Goal: Transaction & Acquisition: Purchase product/service

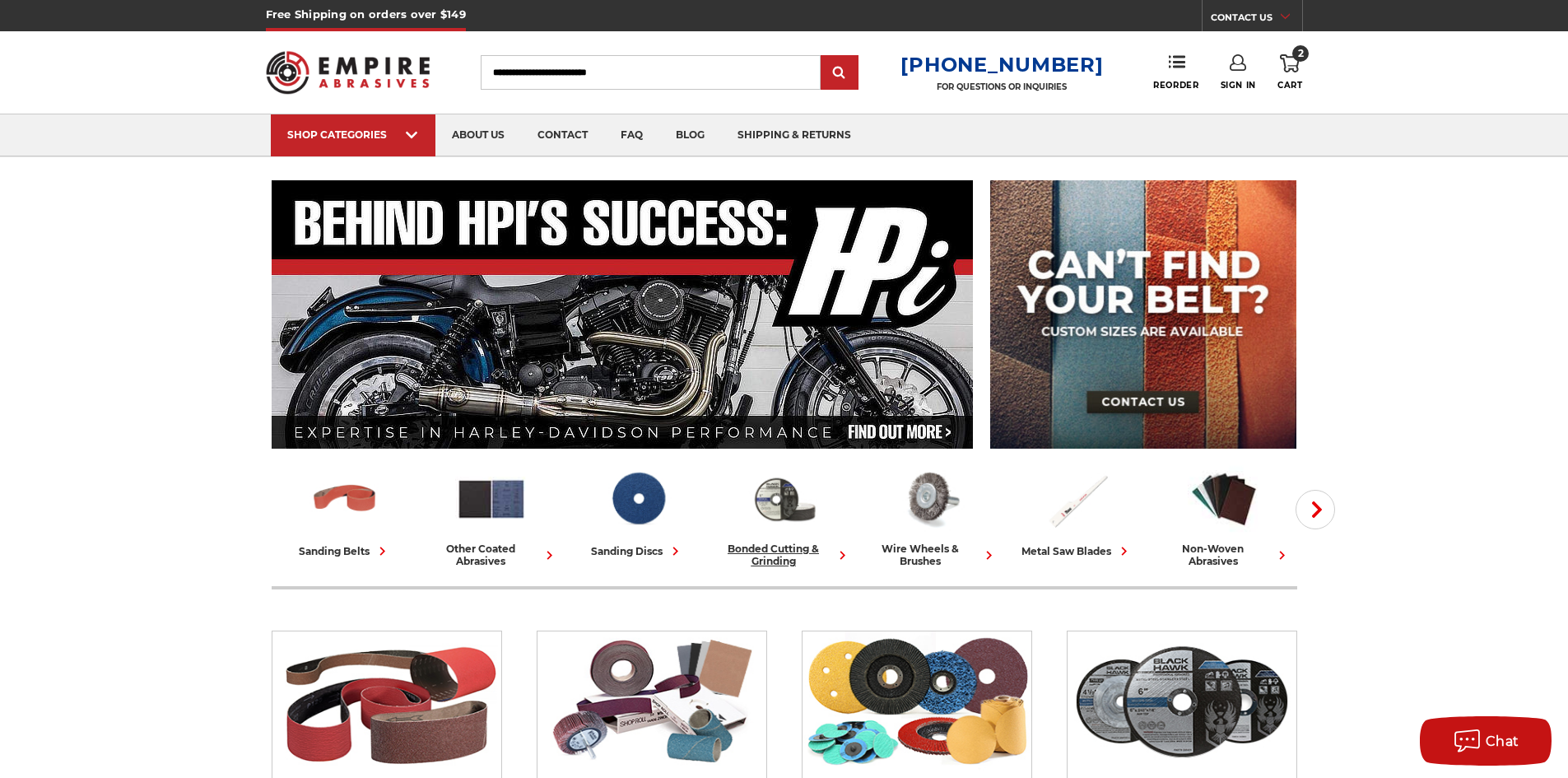
click at [777, 561] on div "bonded cutting & grinding" at bounding box center [783, 554] width 133 height 25
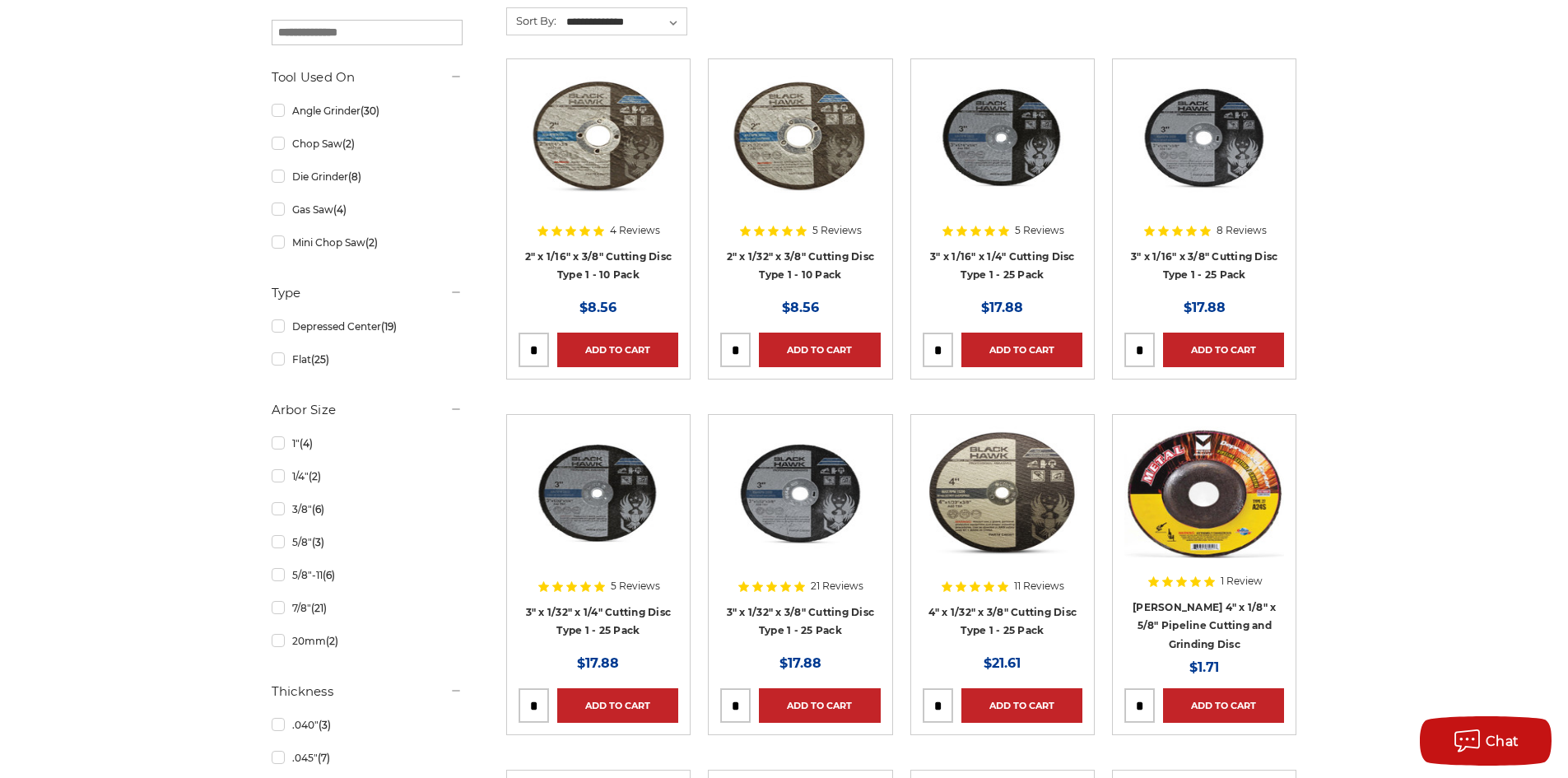
scroll to position [247, 0]
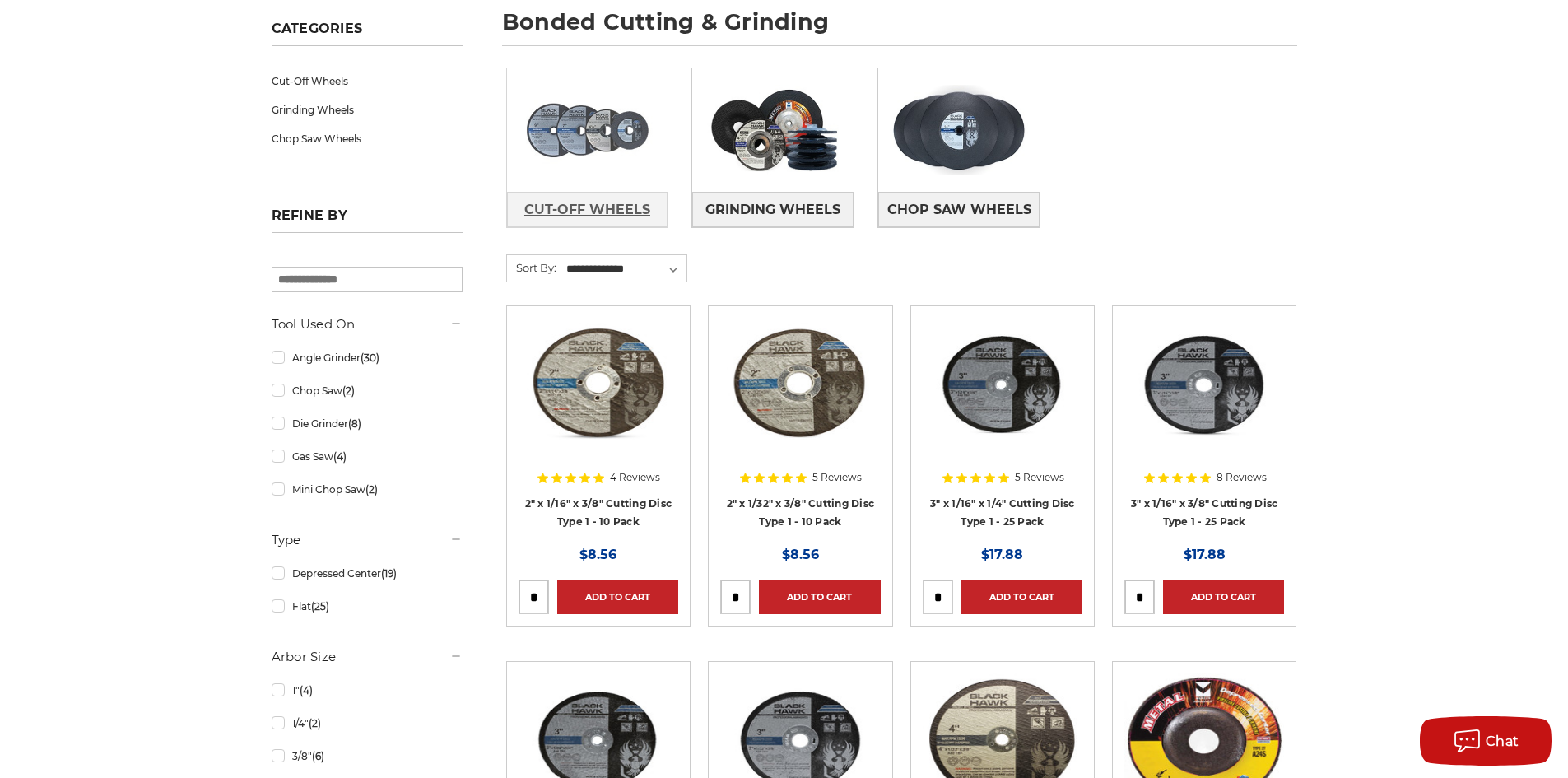
click at [600, 205] on span "Cut-Off Wheels" at bounding box center [587, 210] width 126 height 28
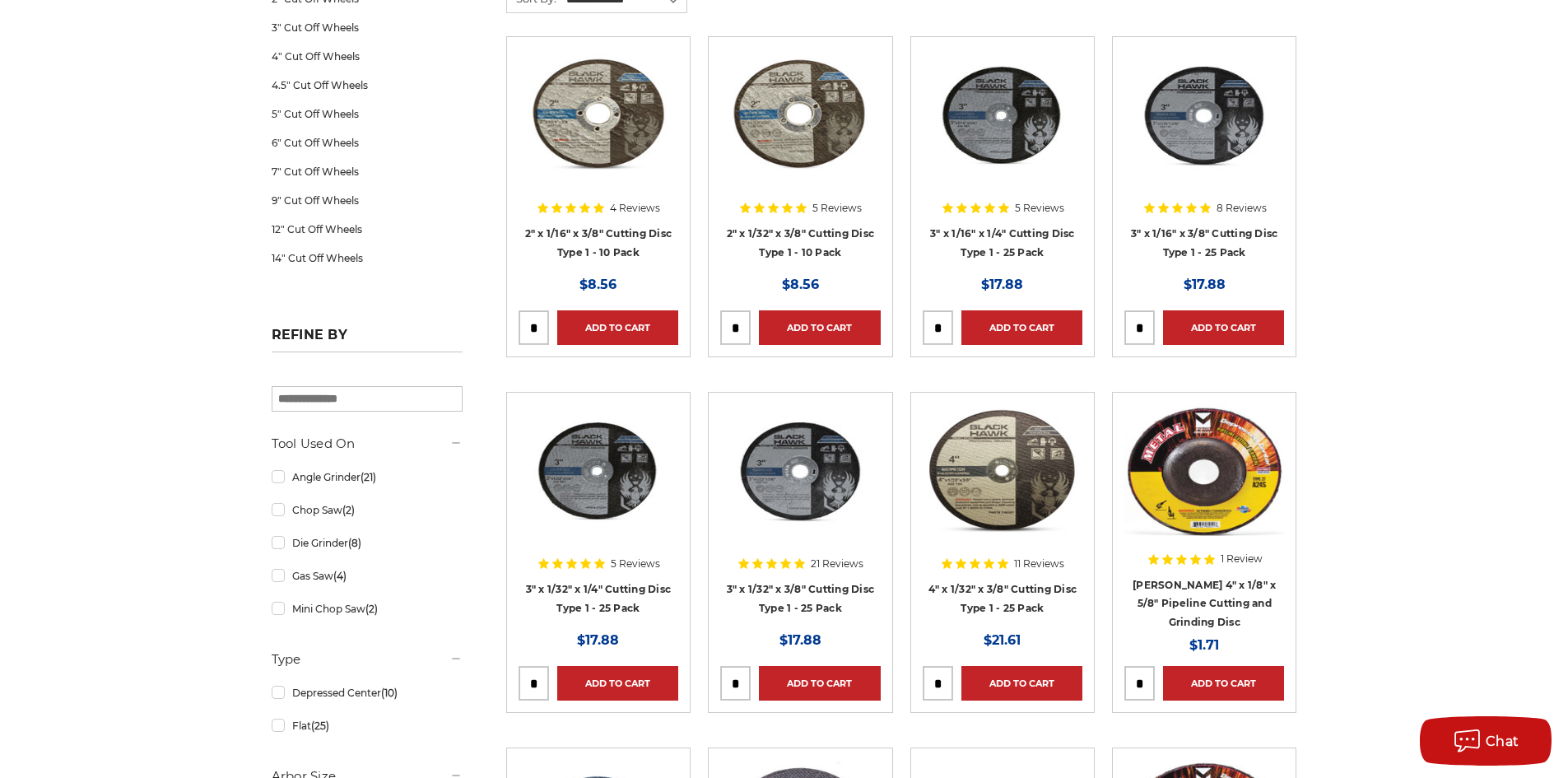
scroll to position [247, 0]
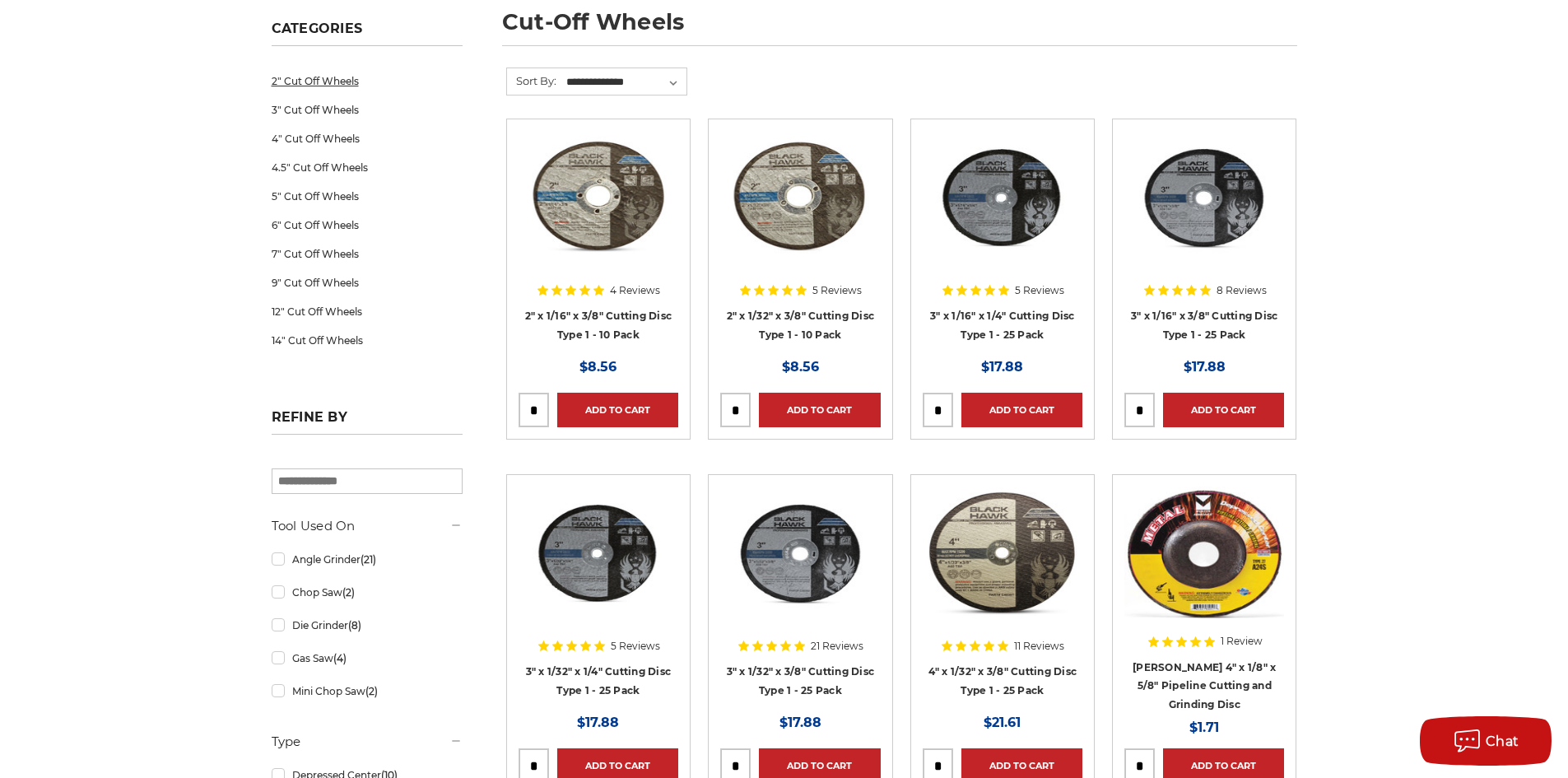
click at [341, 74] on link "2" Cut Off Wheels" at bounding box center [367, 81] width 191 height 29
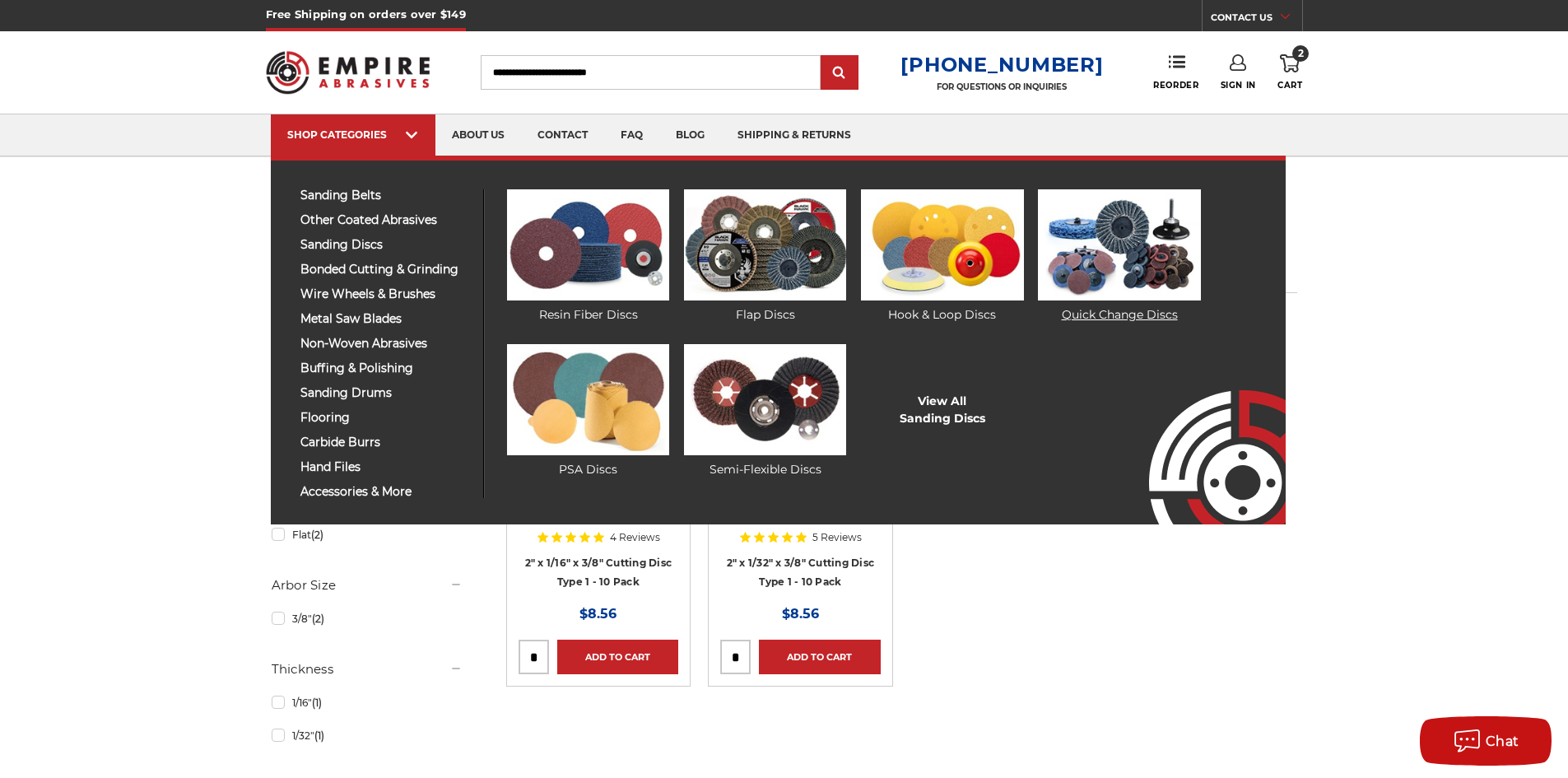
click at [1096, 299] on img at bounding box center [1119, 245] width 162 height 111
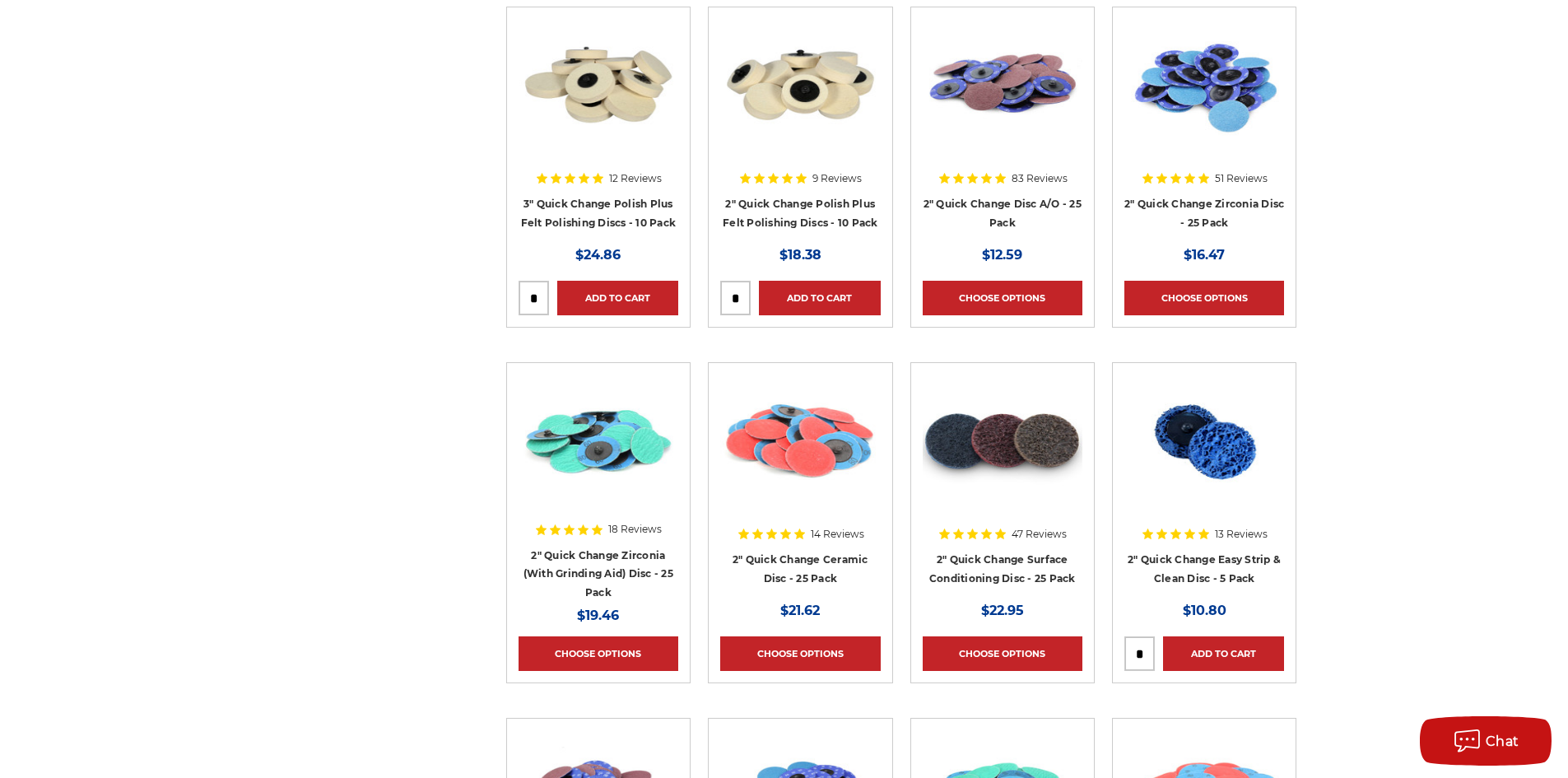
scroll to position [1153, 0]
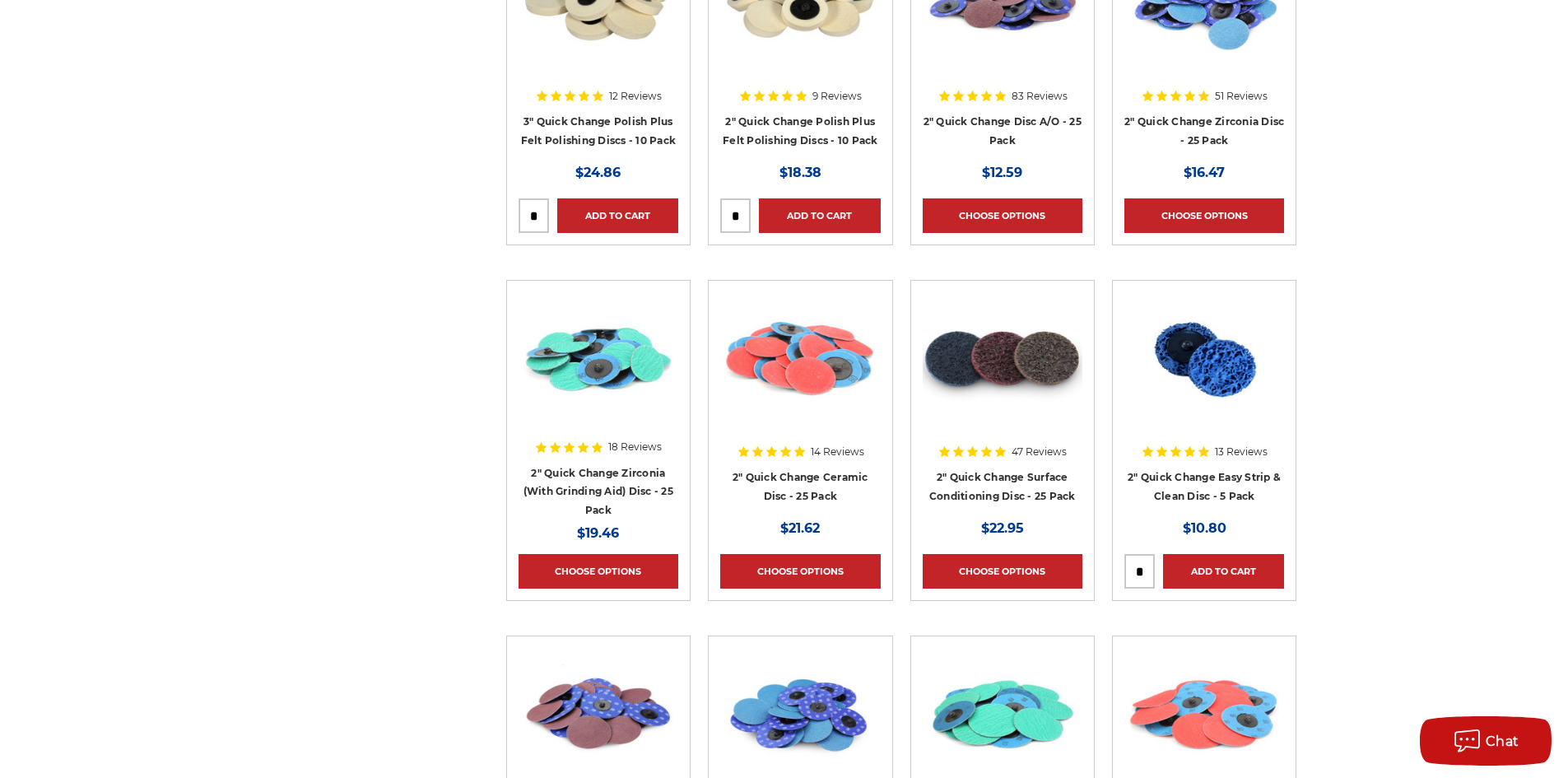
click at [1031, 498] on div at bounding box center [1003, 396] width 160 height 211
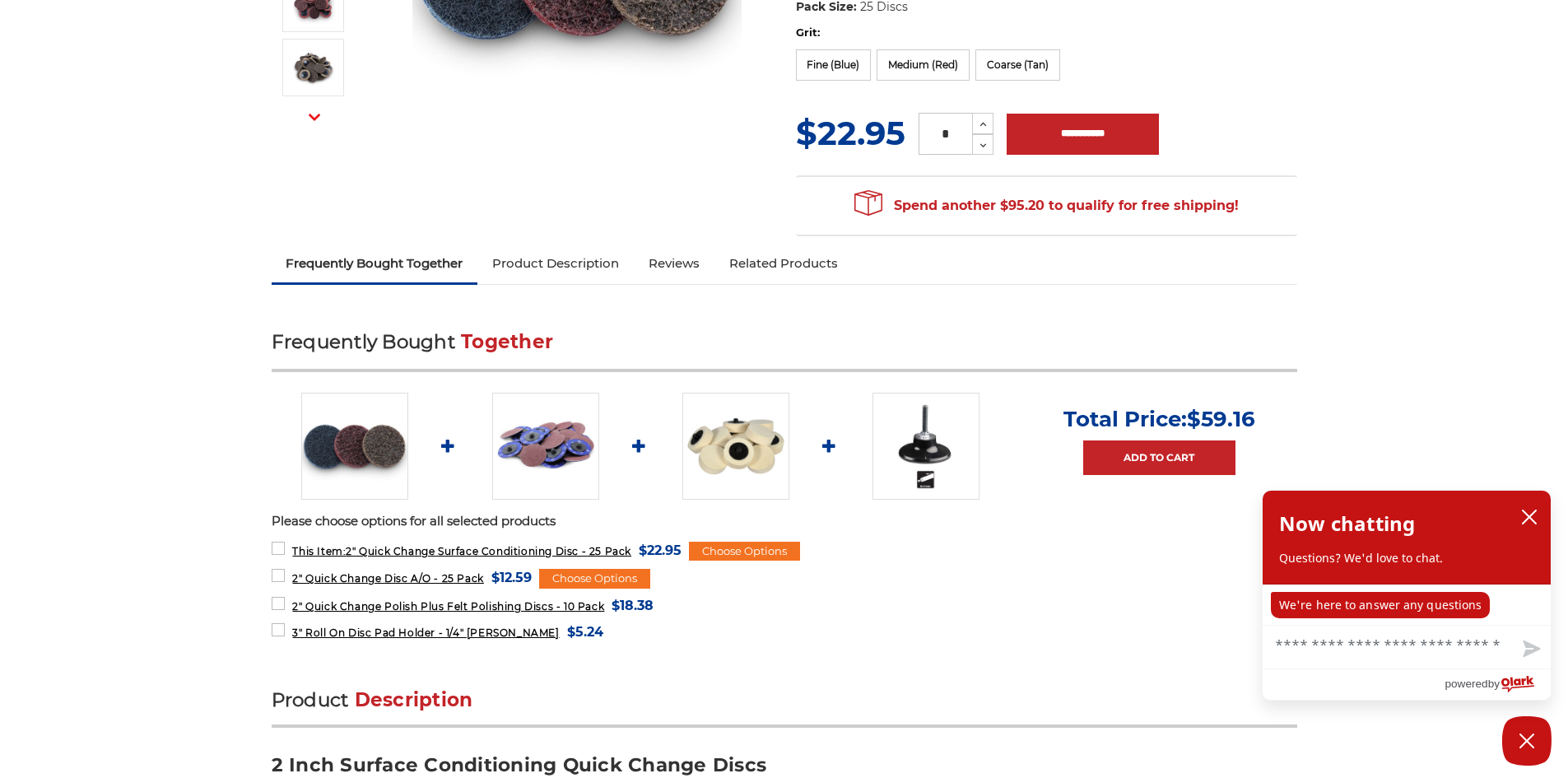
scroll to position [576, 0]
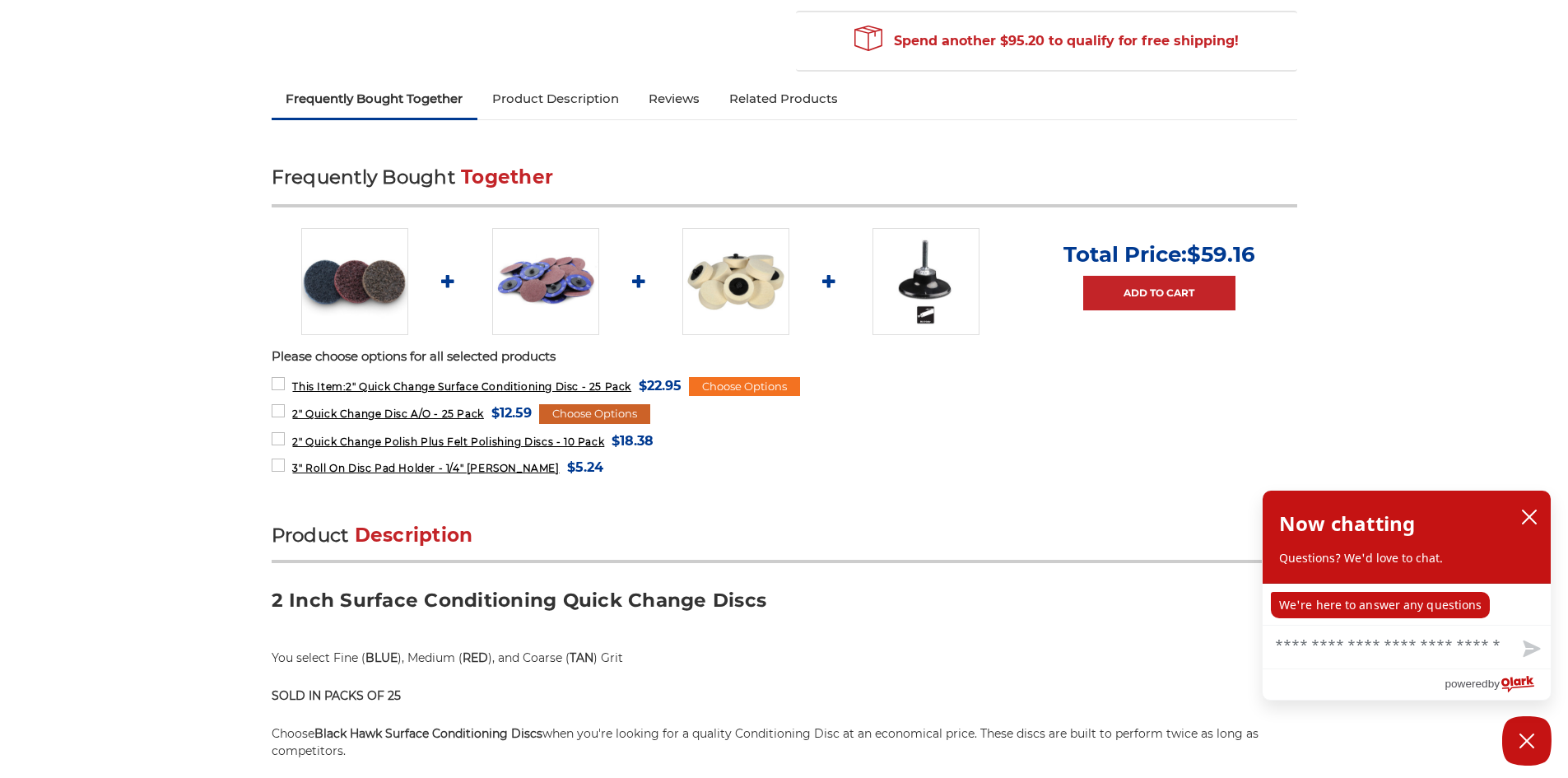
click at [610, 414] on div "Choose Options" at bounding box center [594, 414] width 111 height 20
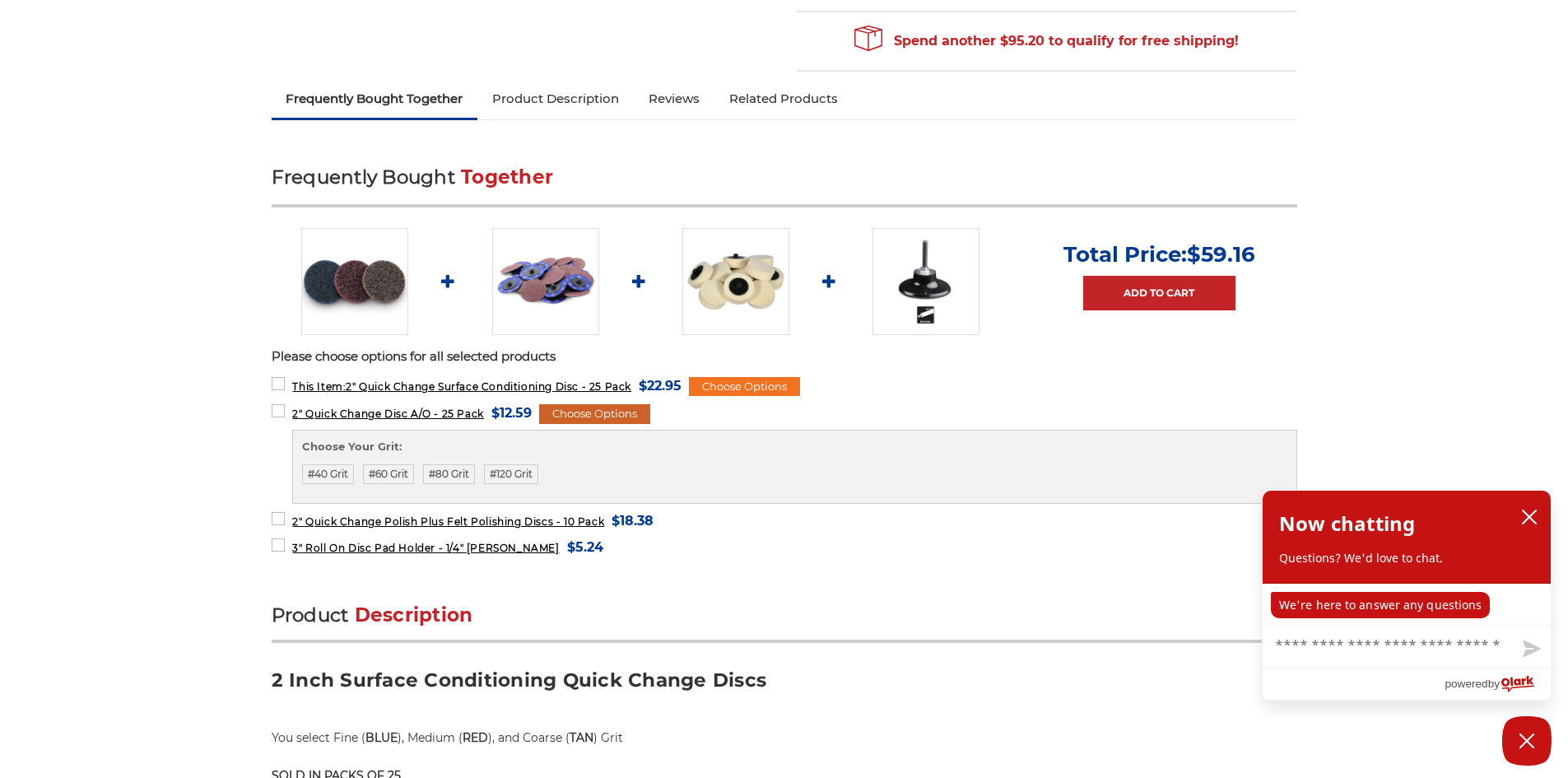
click at [609, 414] on div "Choose Options" at bounding box center [594, 414] width 111 height 20
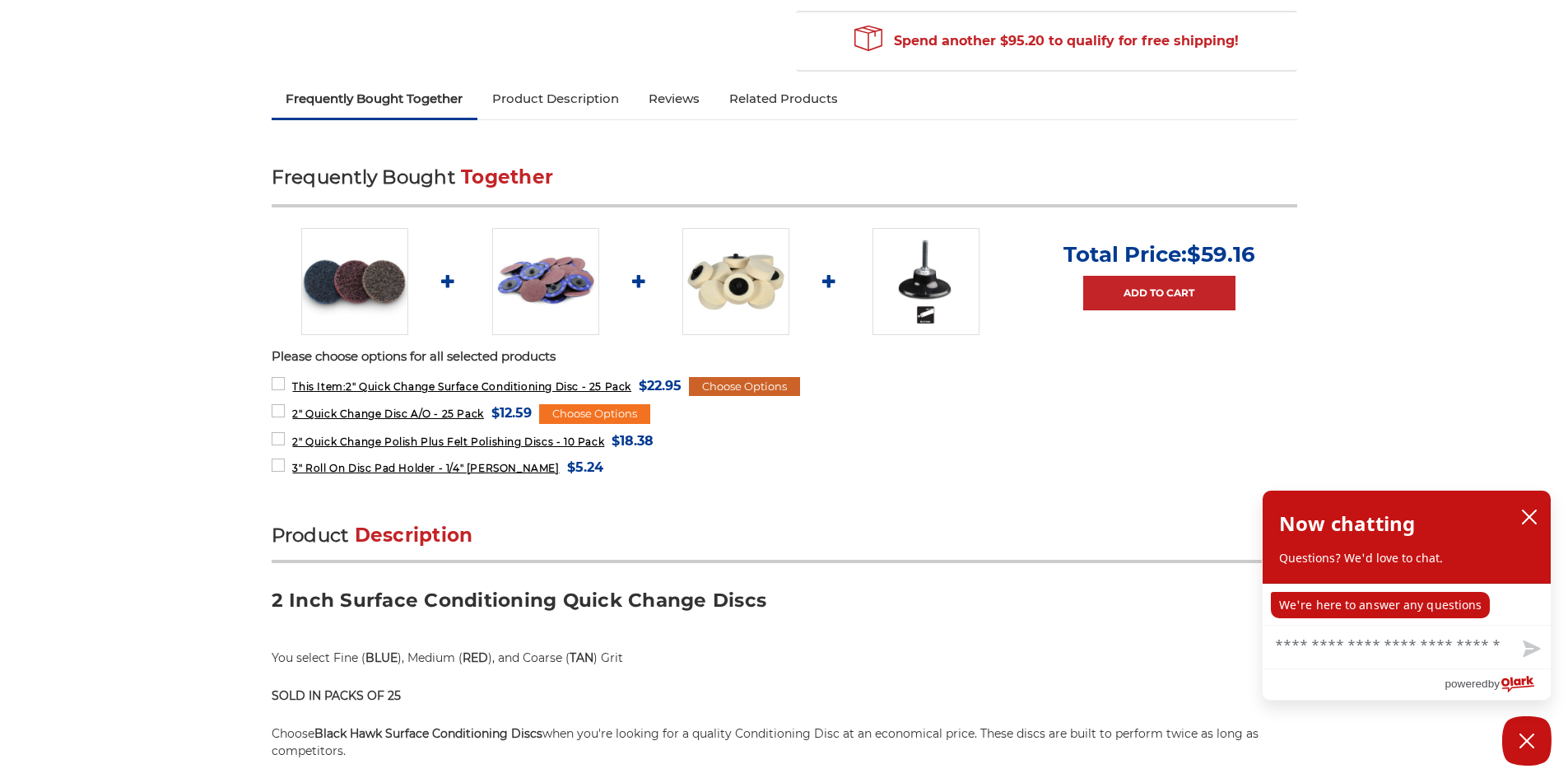
click at [728, 388] on div "Choose Options" at bounding box center [744, 387] width 111 height 20
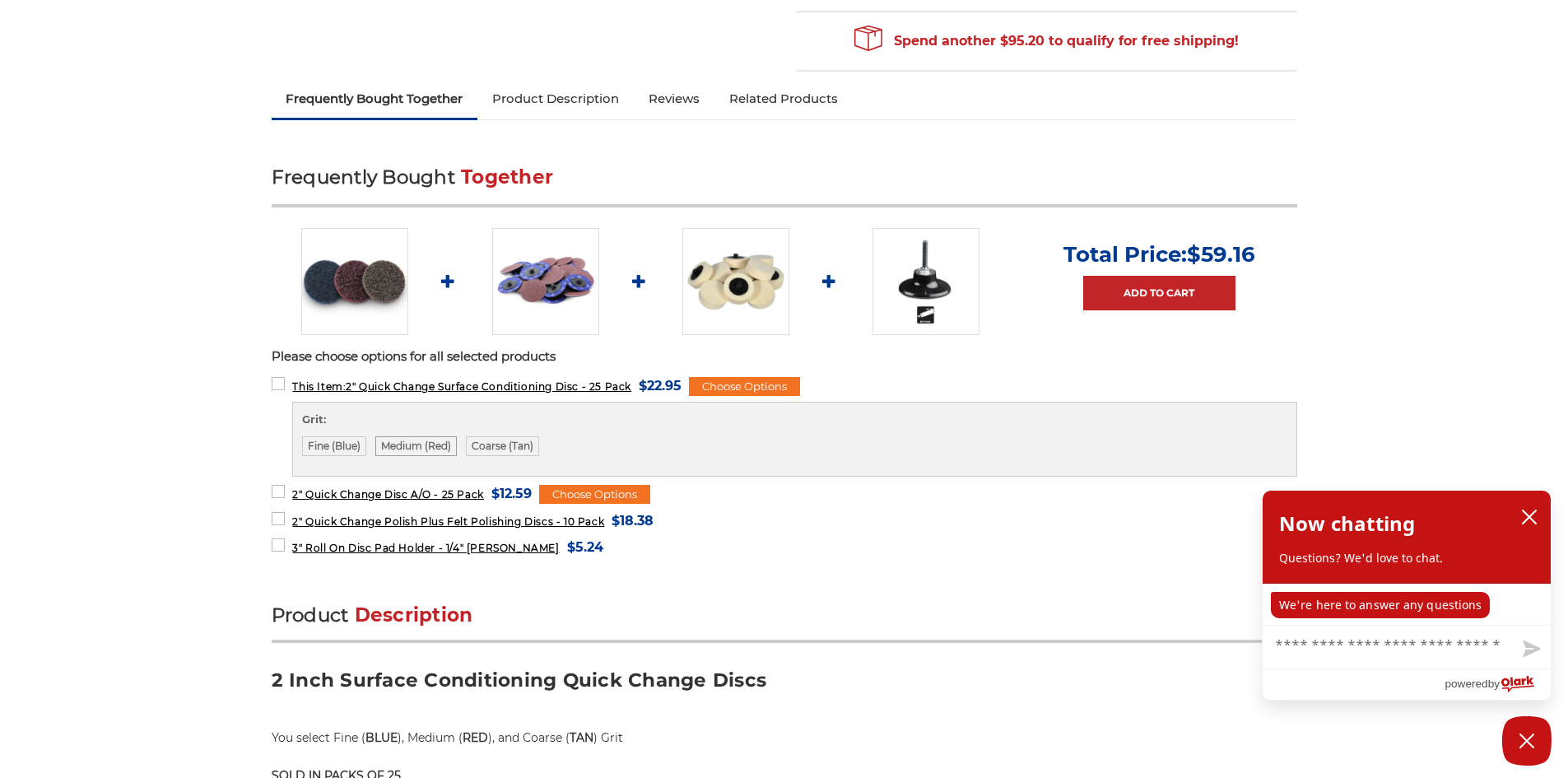
click at [408, 447] on label "Medium (Red)" at bounding box center [416, 446] width 82 height 20
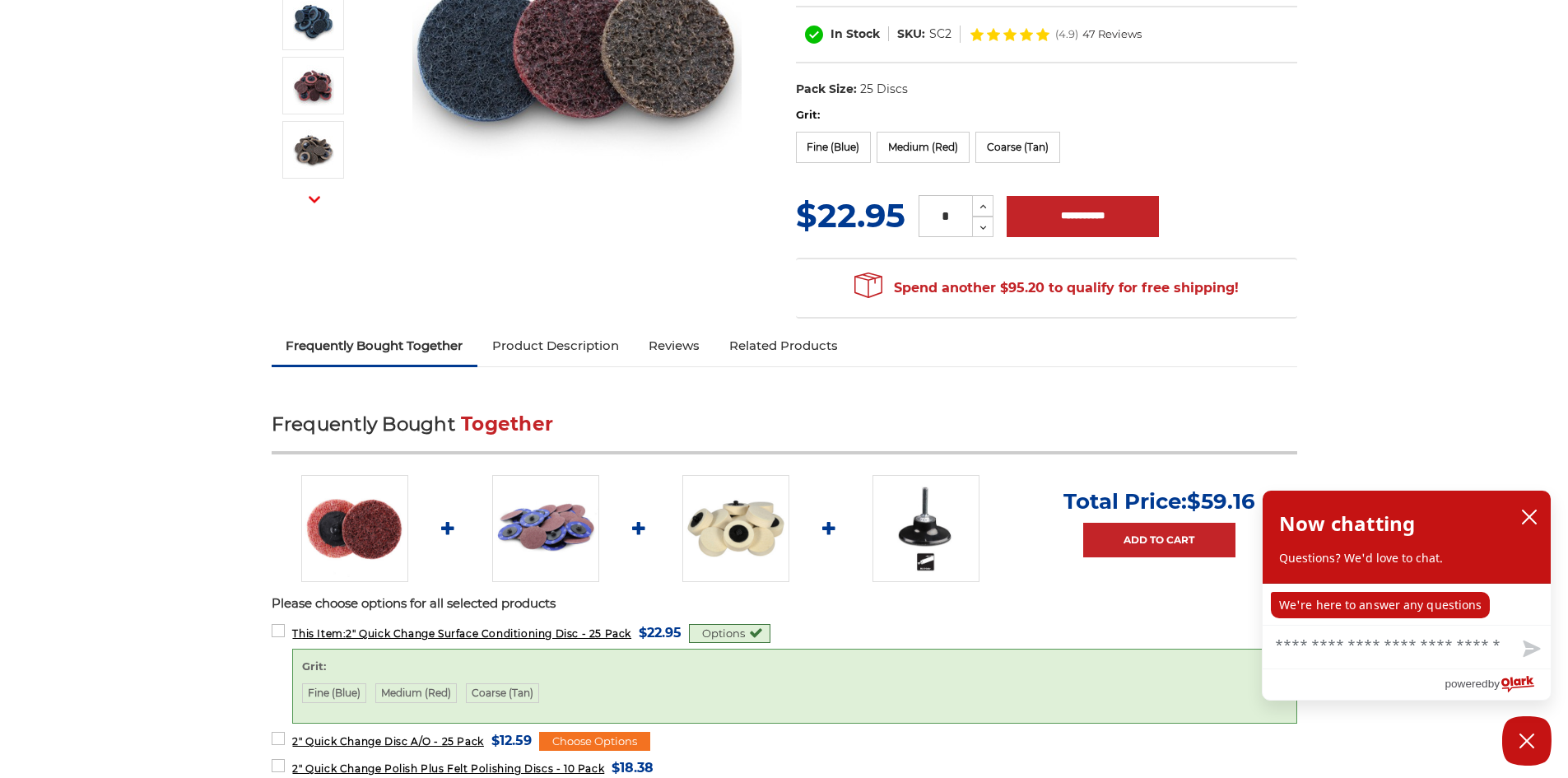
scroll to position [165, 0]
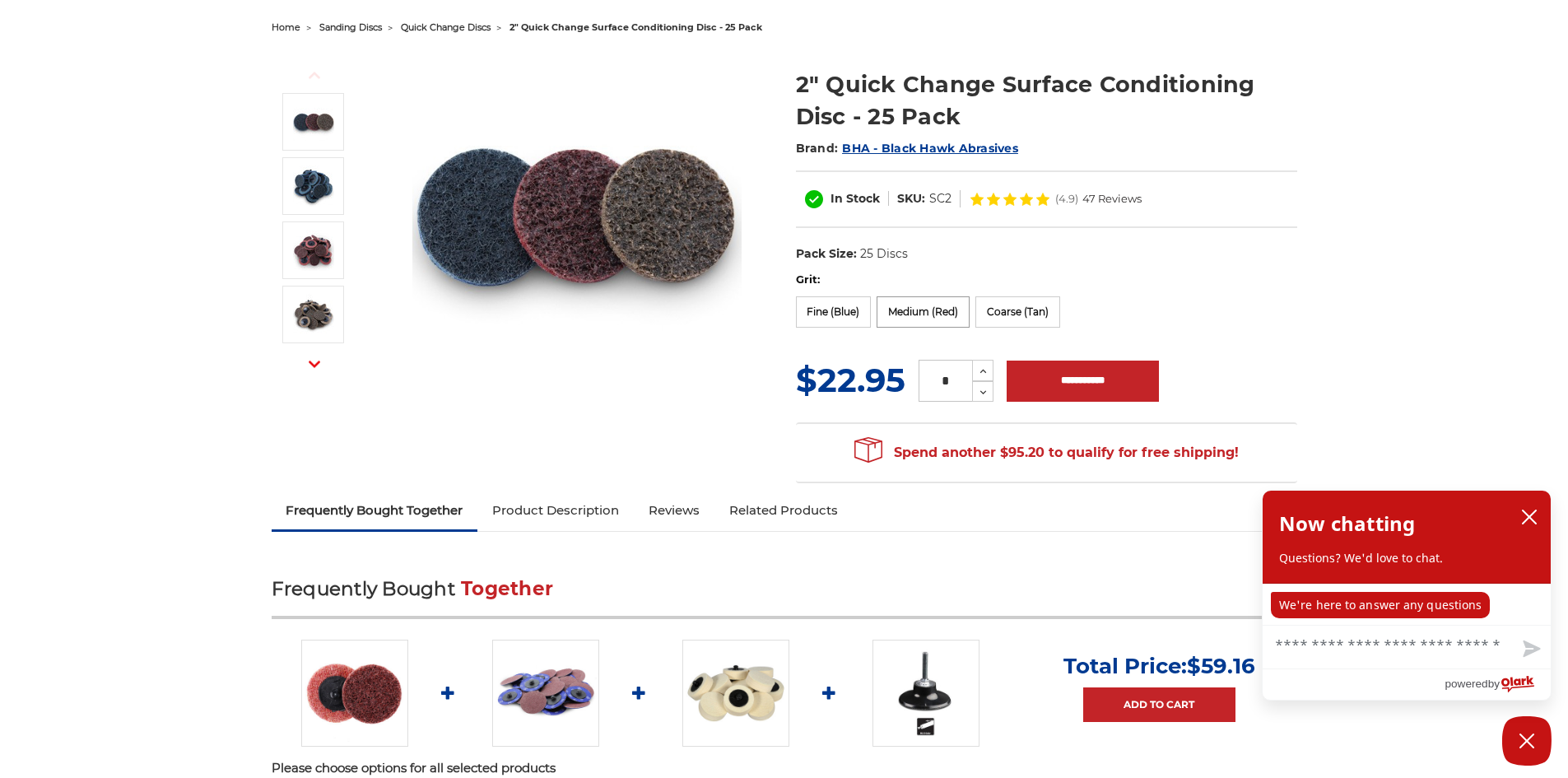
click at [914, 313] on label "Medium (Red)" at bounding box center [922, 312] width 93 height 31
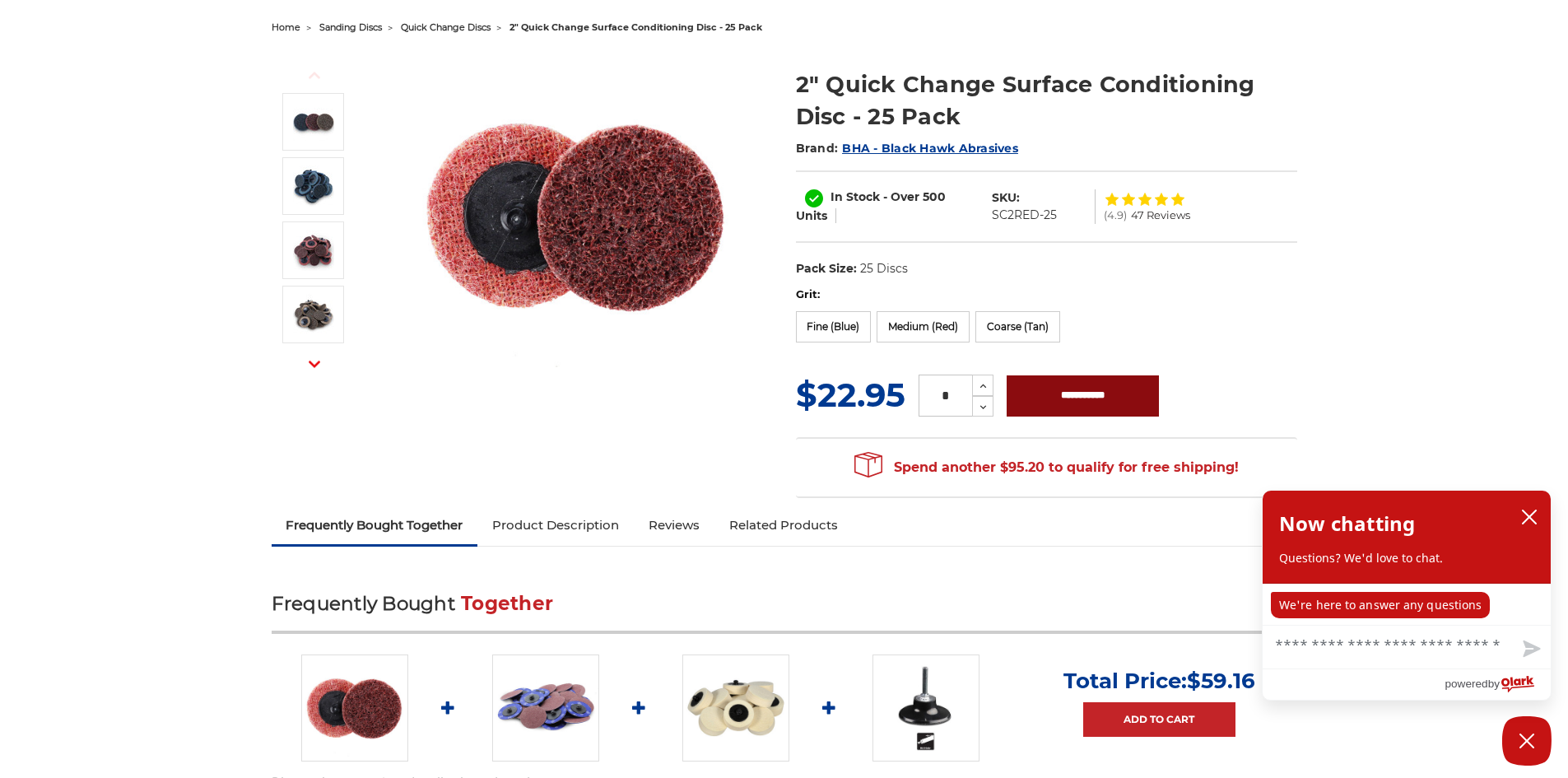
click at [1085, 393] on input "**********" at bounding box center [1083, 395] width 152 height 41
type input "**********"
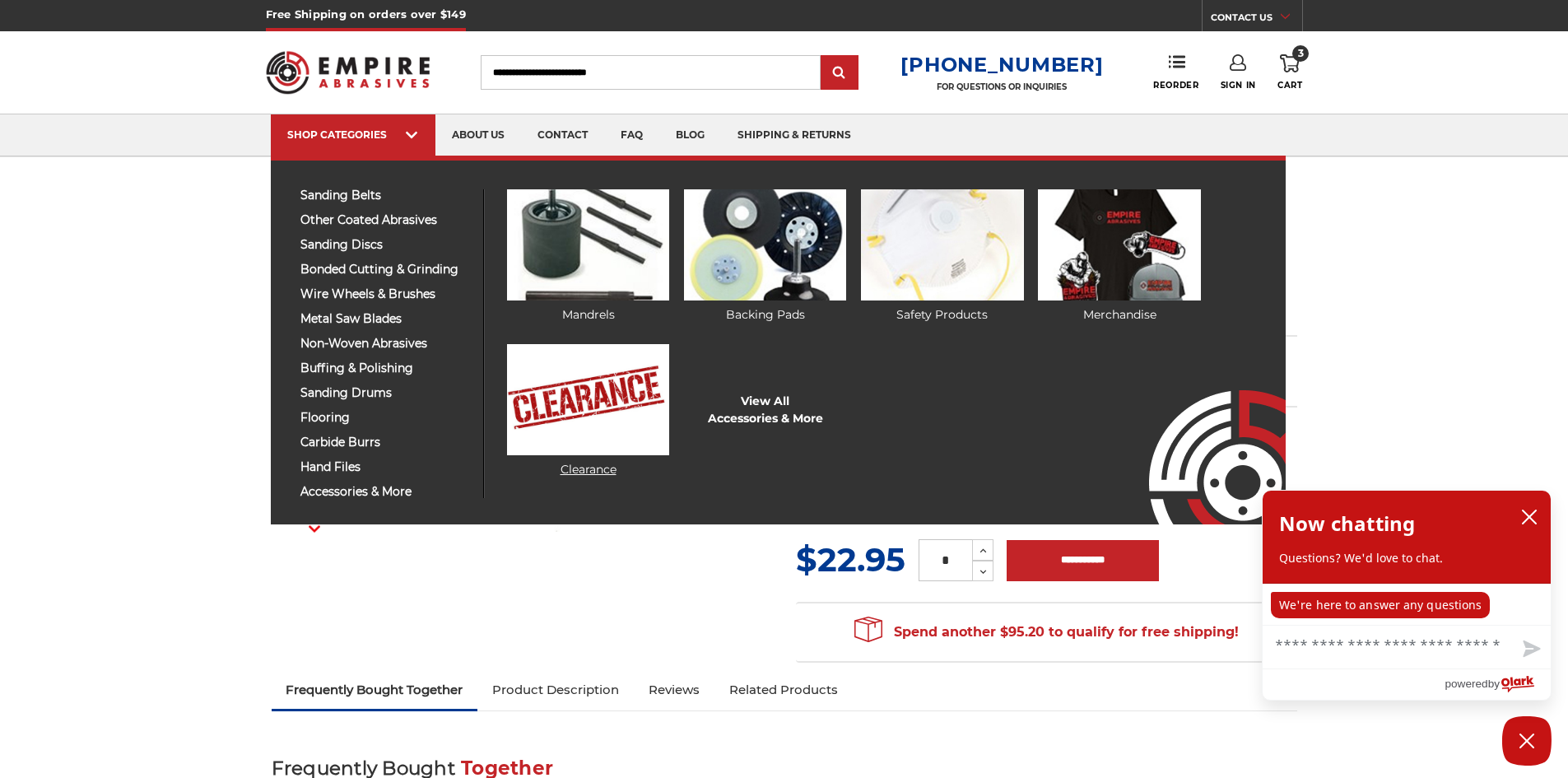
click at [606, 434] on img at bounding box center [588, 398] width 162 height 111
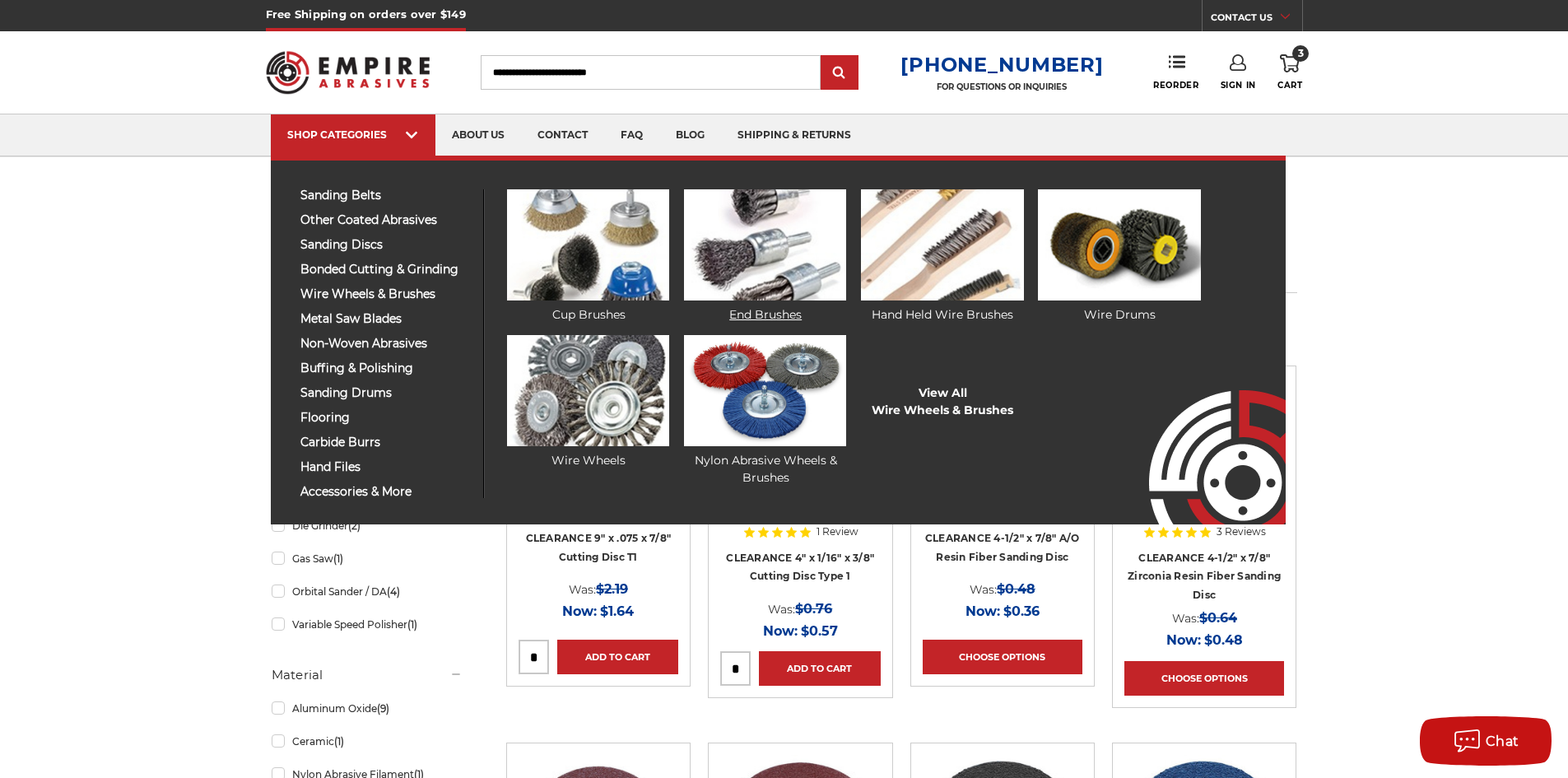
click at [758, 255] on img at bounding box center [765, 245] width 162 height 111
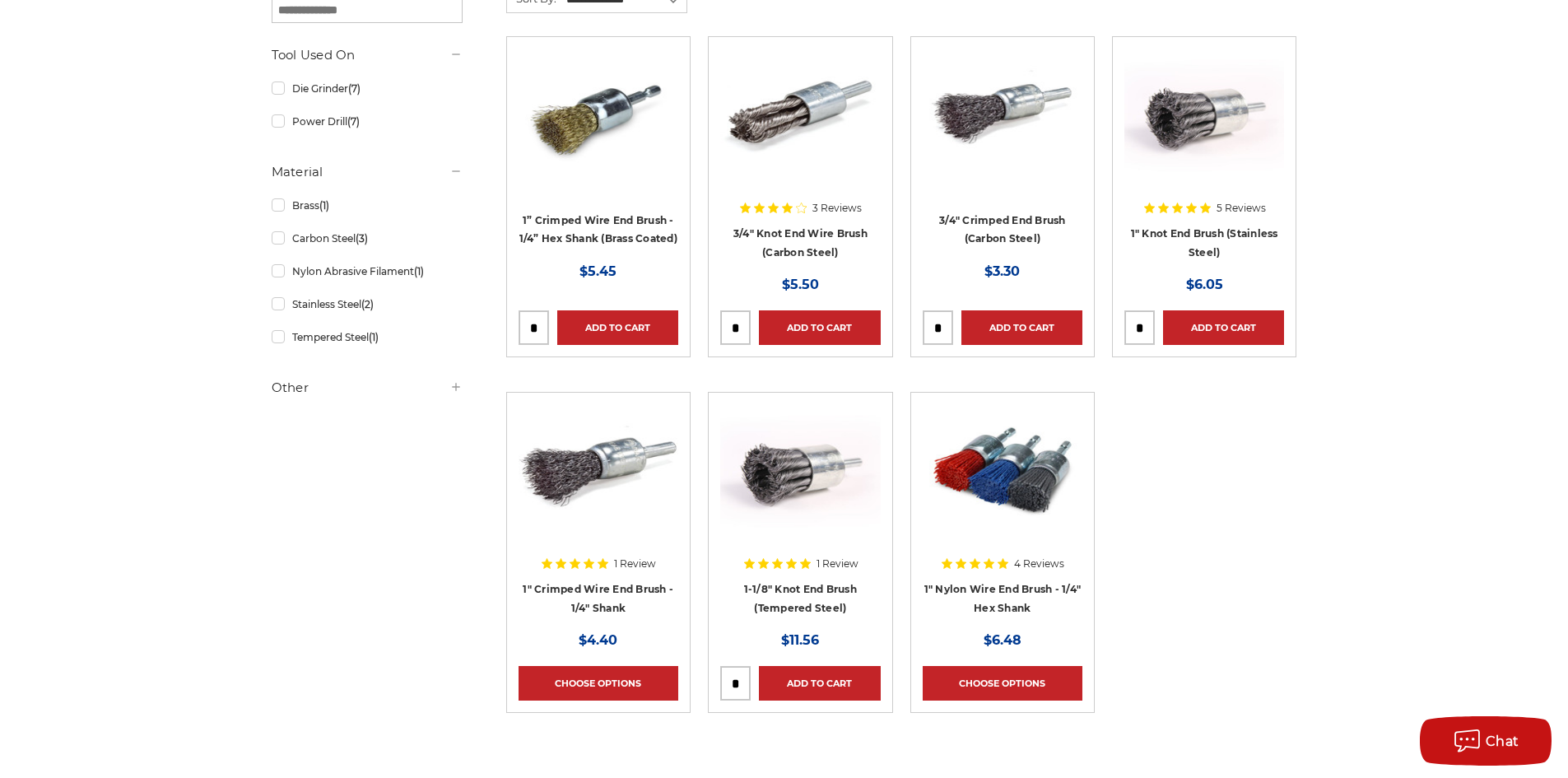
scroll to position [247, 0]
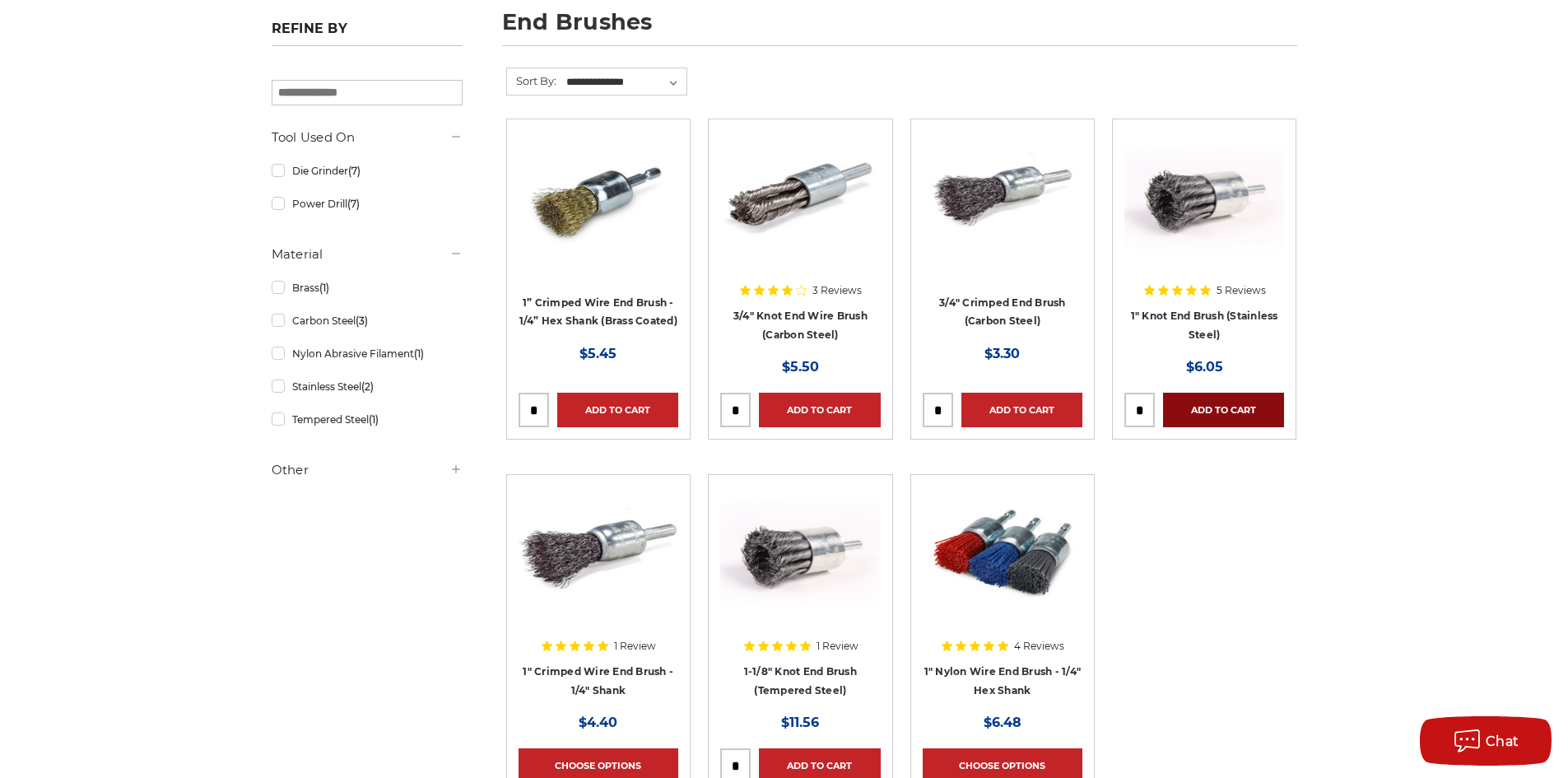
click at [1195, 408] on link "Add to Cart" at bounding box center [1222, 409] width 121 height 35
click at [1196, 408] on link "Added to Cart" at bounding box center [1222, 409] width 121 height 35
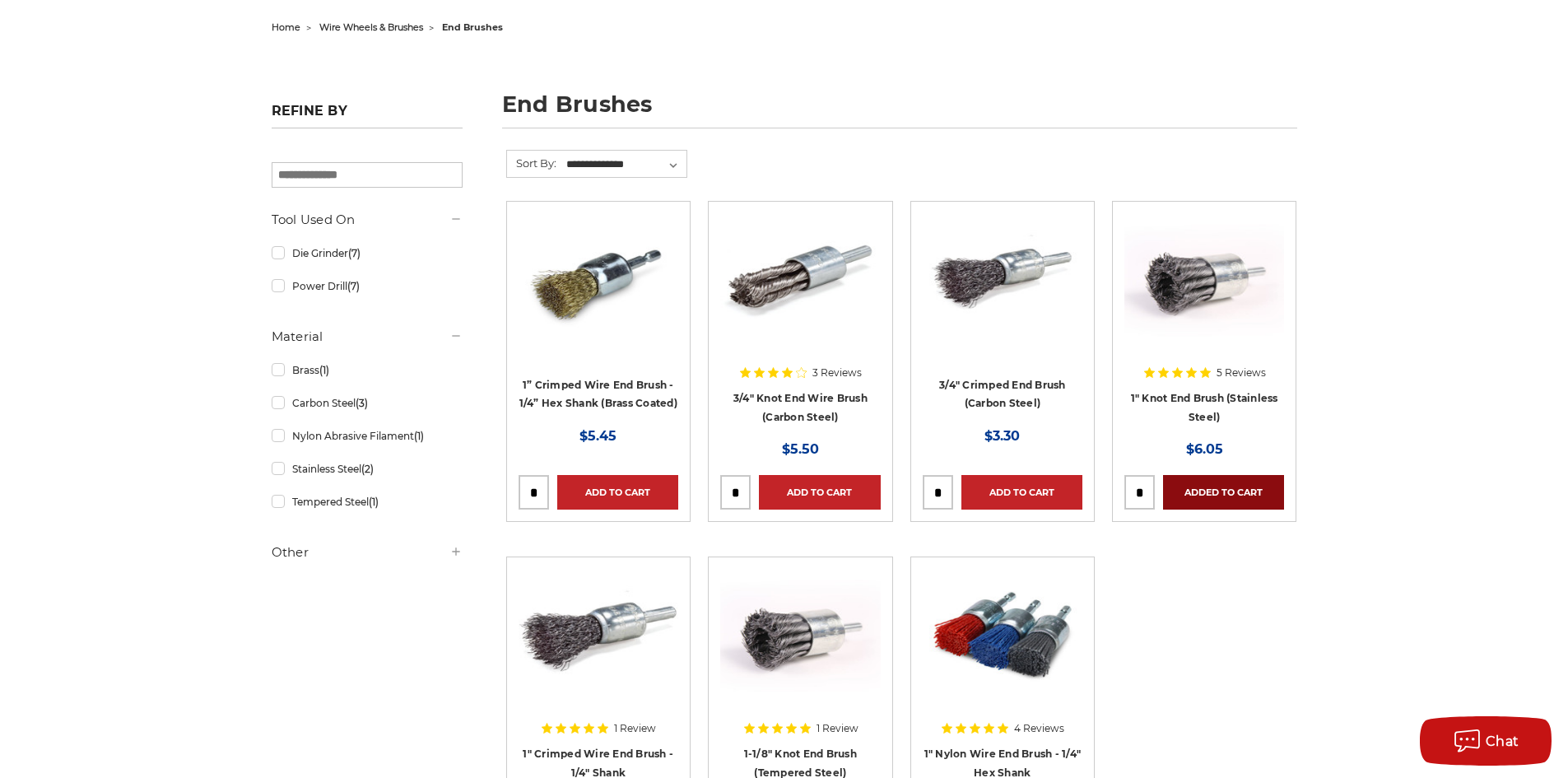
scroll to position [0, 0]
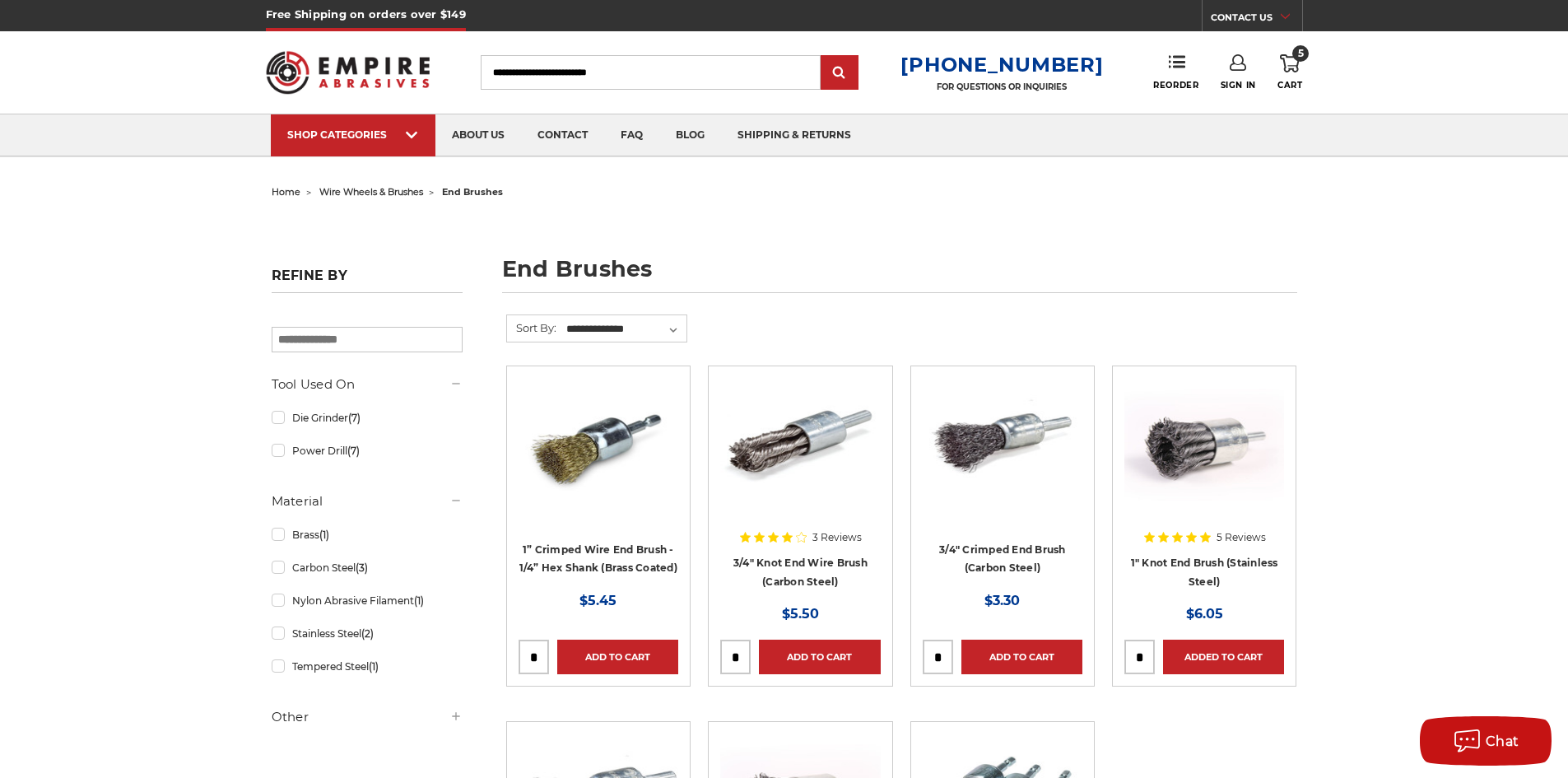
click at [1297, 63] on use at bounding box center [1289, 63] width 20 height 18
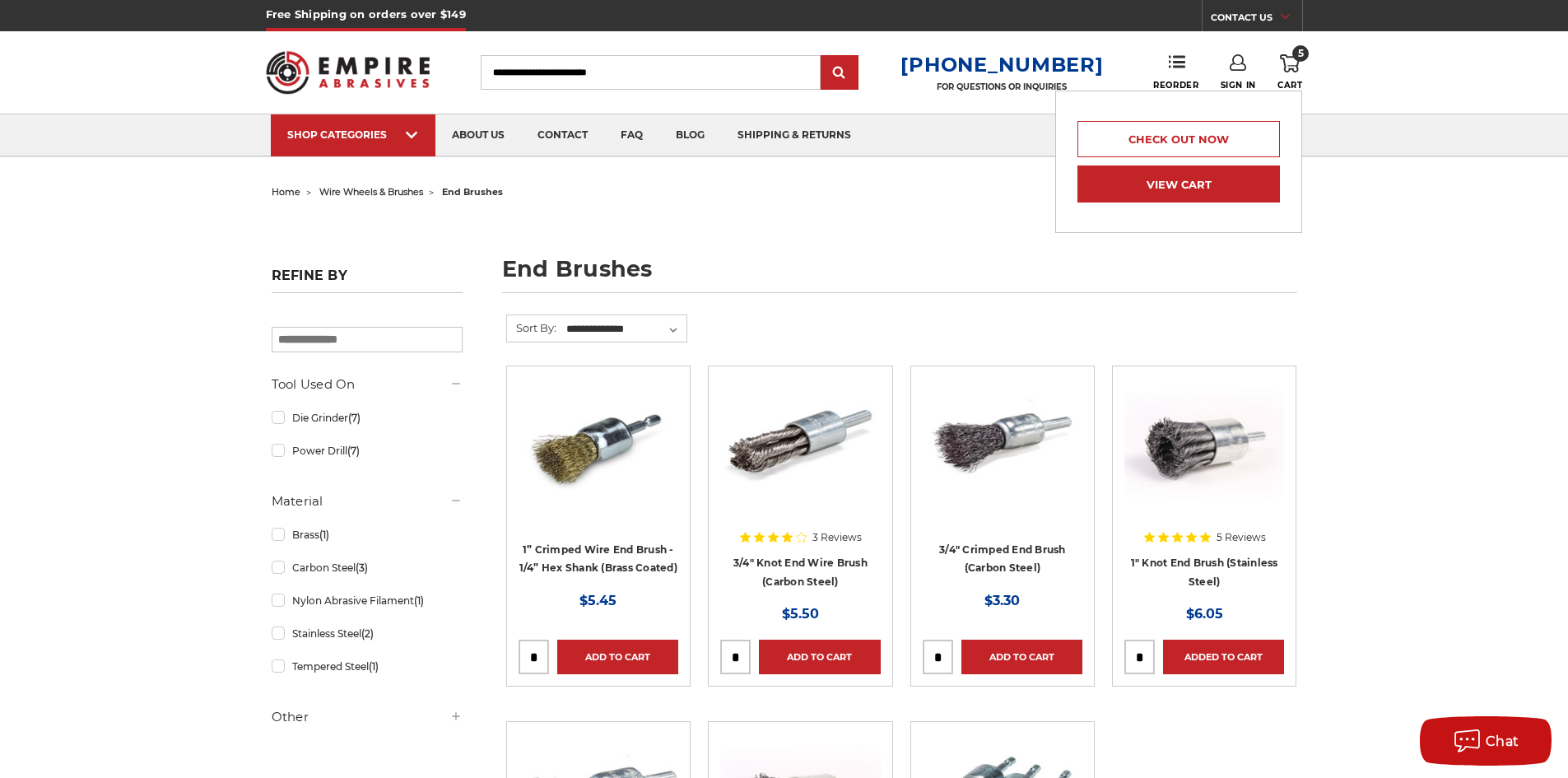
click at [1217, 185] on link "View Cart" at bounding box center [1178, 184] width 203 height 37
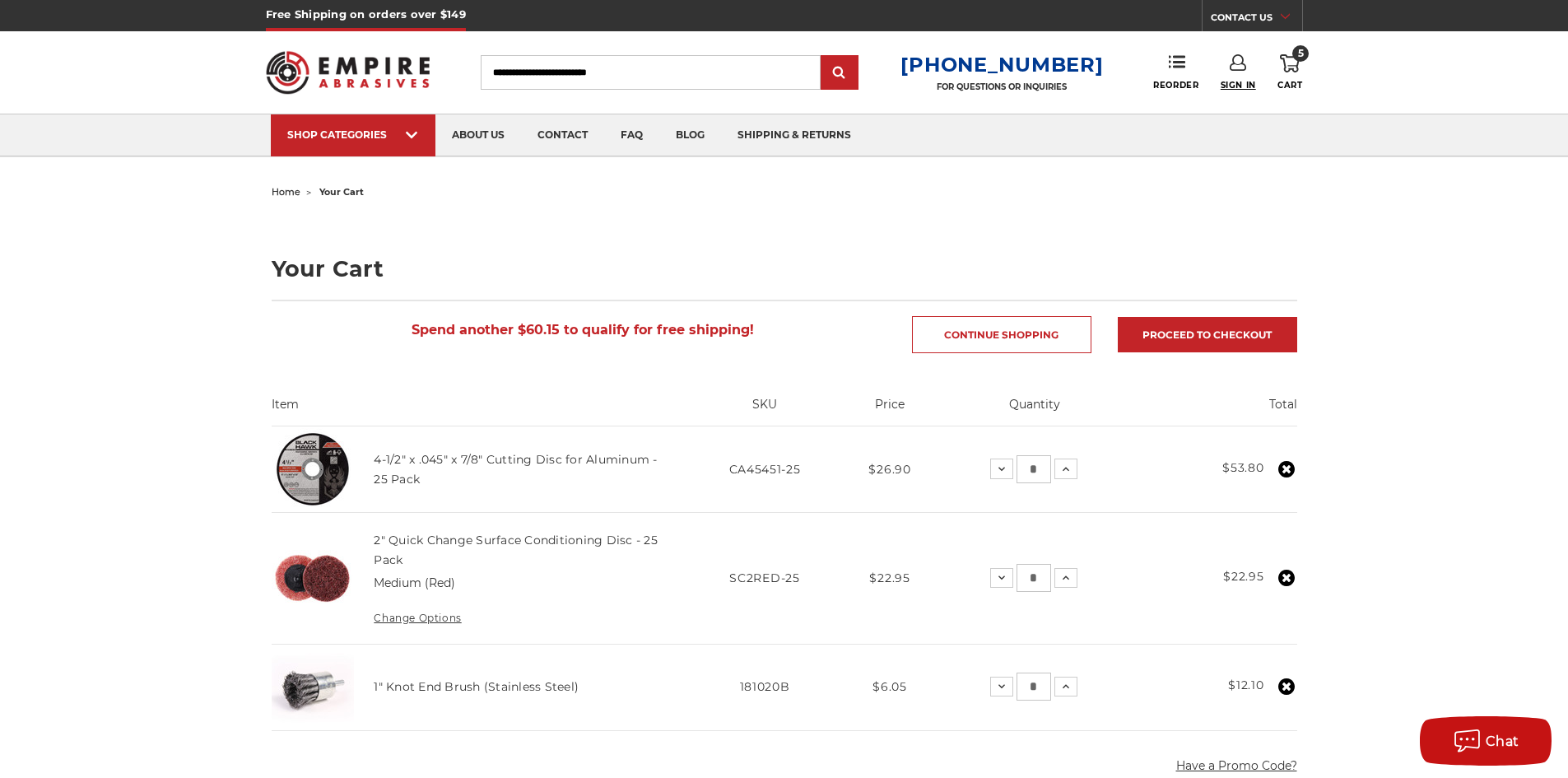
click at [1241, 81] on span "Sign In" at bounding box center [1237, 85] width 35 height 11
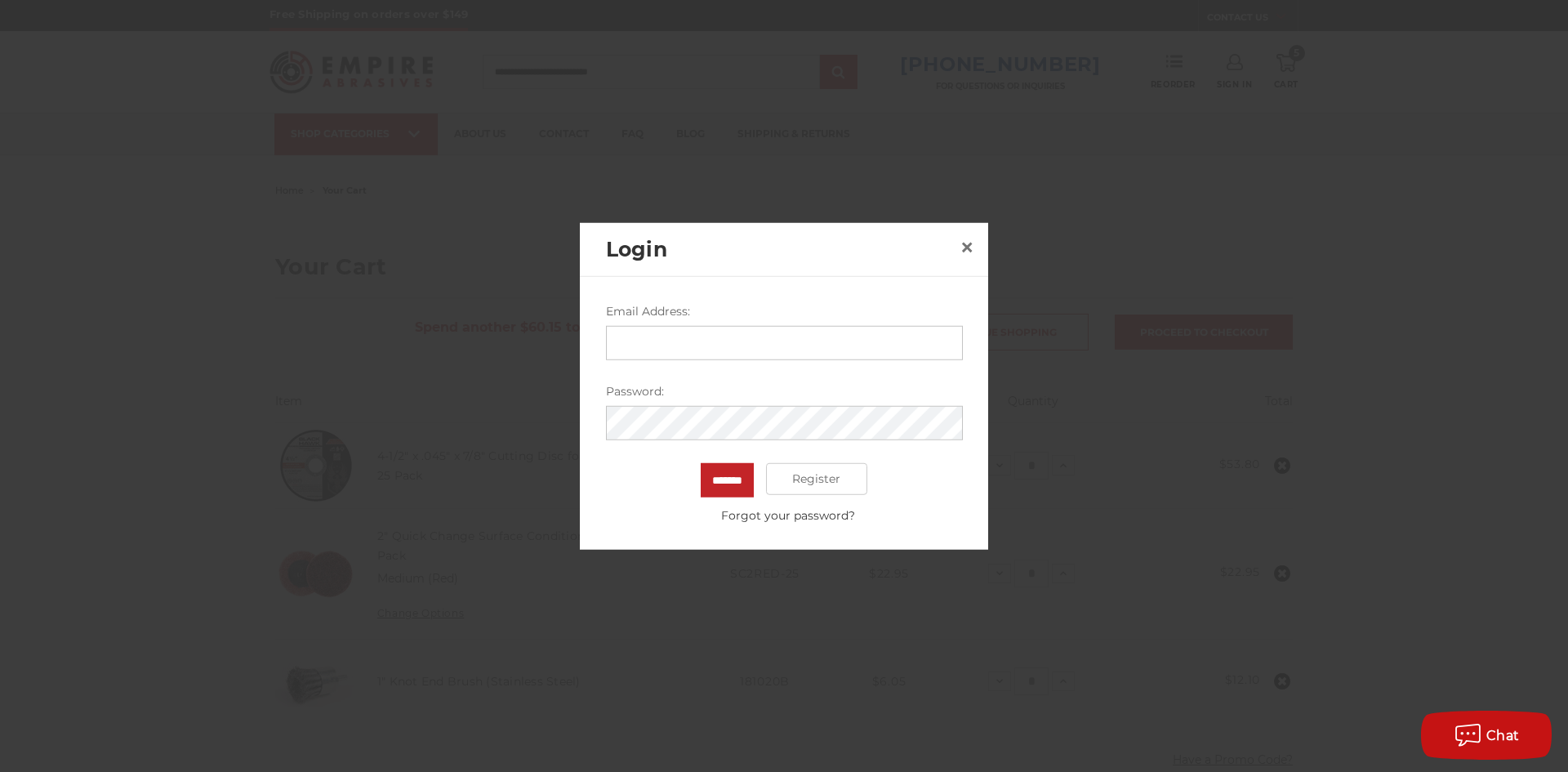
click at [730, 346] on input "Email Address:" at bounding box center [784, 342] width 357 height 35
type input "**********"
click at [701, 462] on input "*******" at bounding box center [728, 479] width 54 height 35
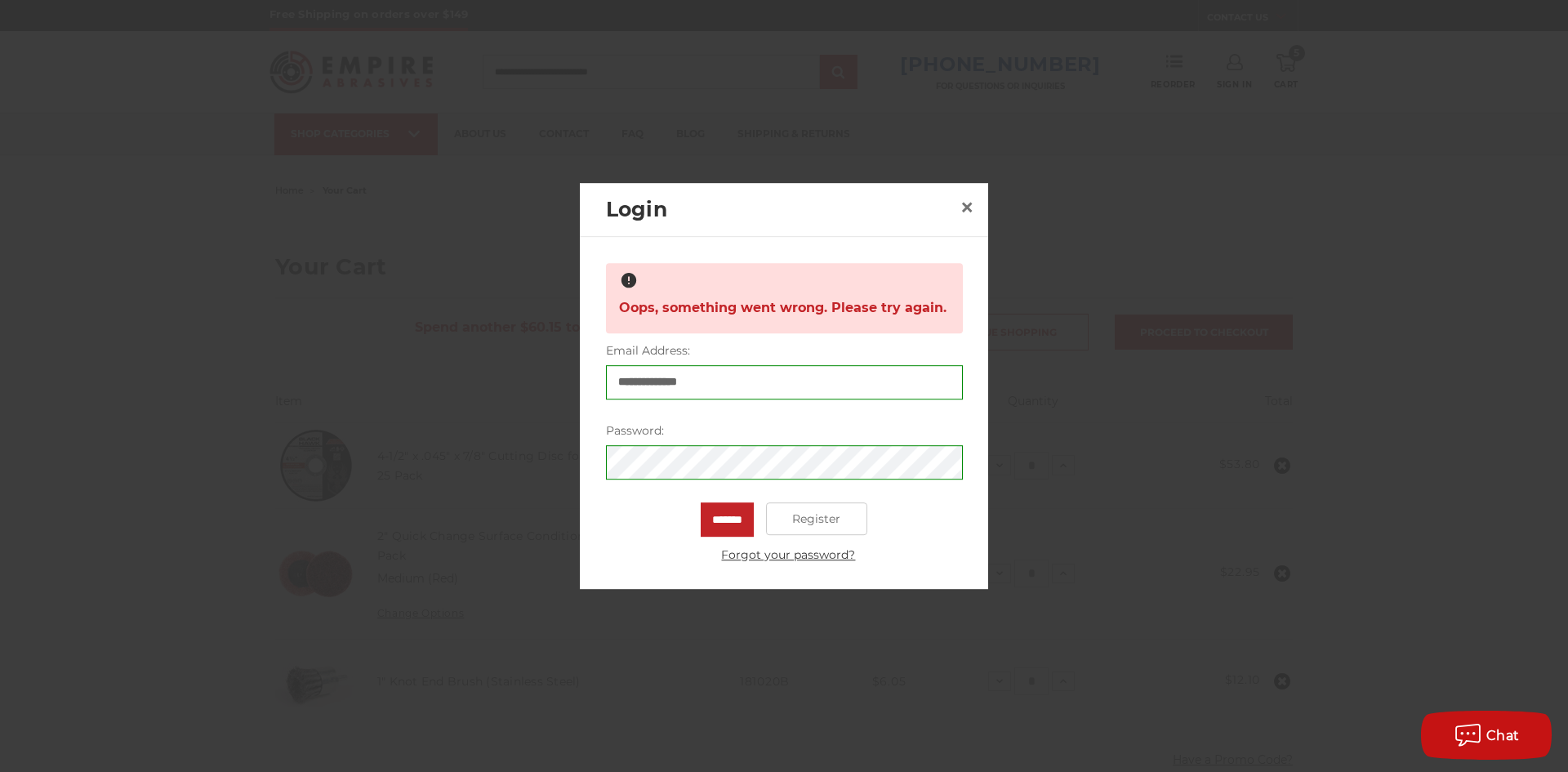
click at [768, 556] on link "Forgot your password?" at bounding box center [788, 554] width 348 height 17
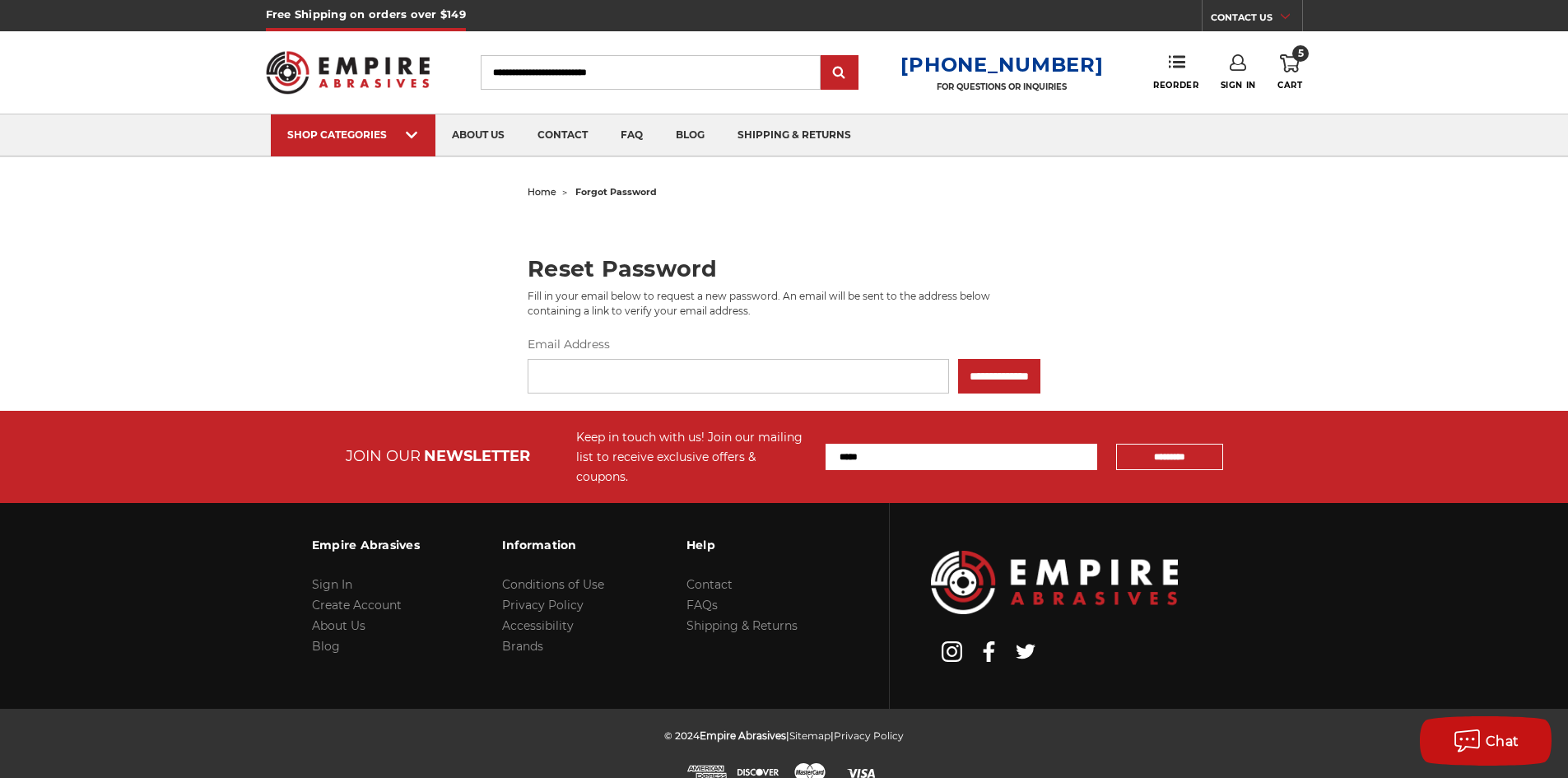
click at [689, 352] on label "Email Address" at bounding box center [783, 344] width 512 height 17
click at [689, 359] on input "Email Address" at bounding box center [738, 376] width 421 height 35
type input "**********"
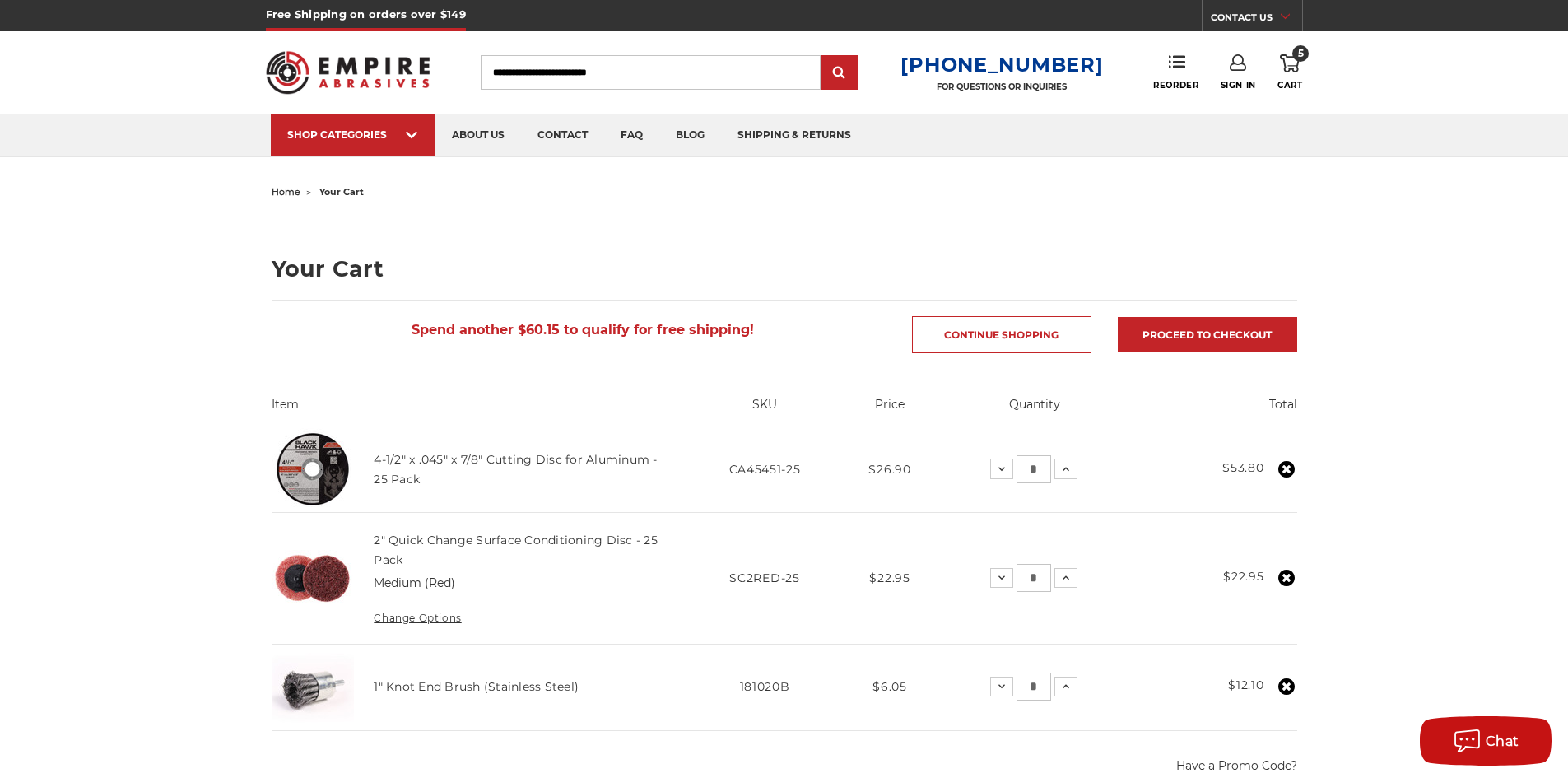
click at [1239, 72] on link "Sign In" at bounding box center [1237, 72] width 35 height 36
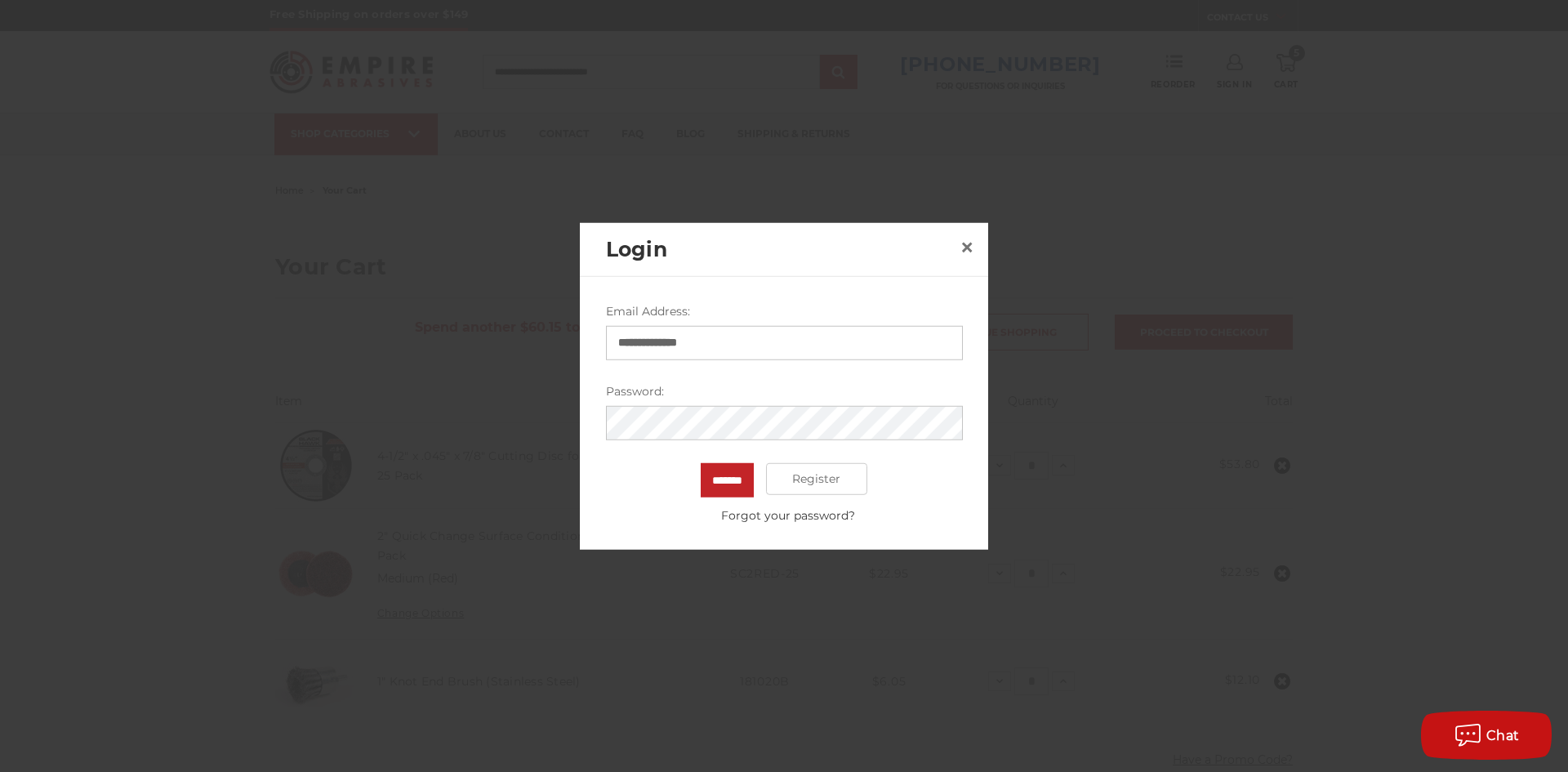
click at [701, 462] on input "*******" at bounding box center [728, 479] width 54 height 35
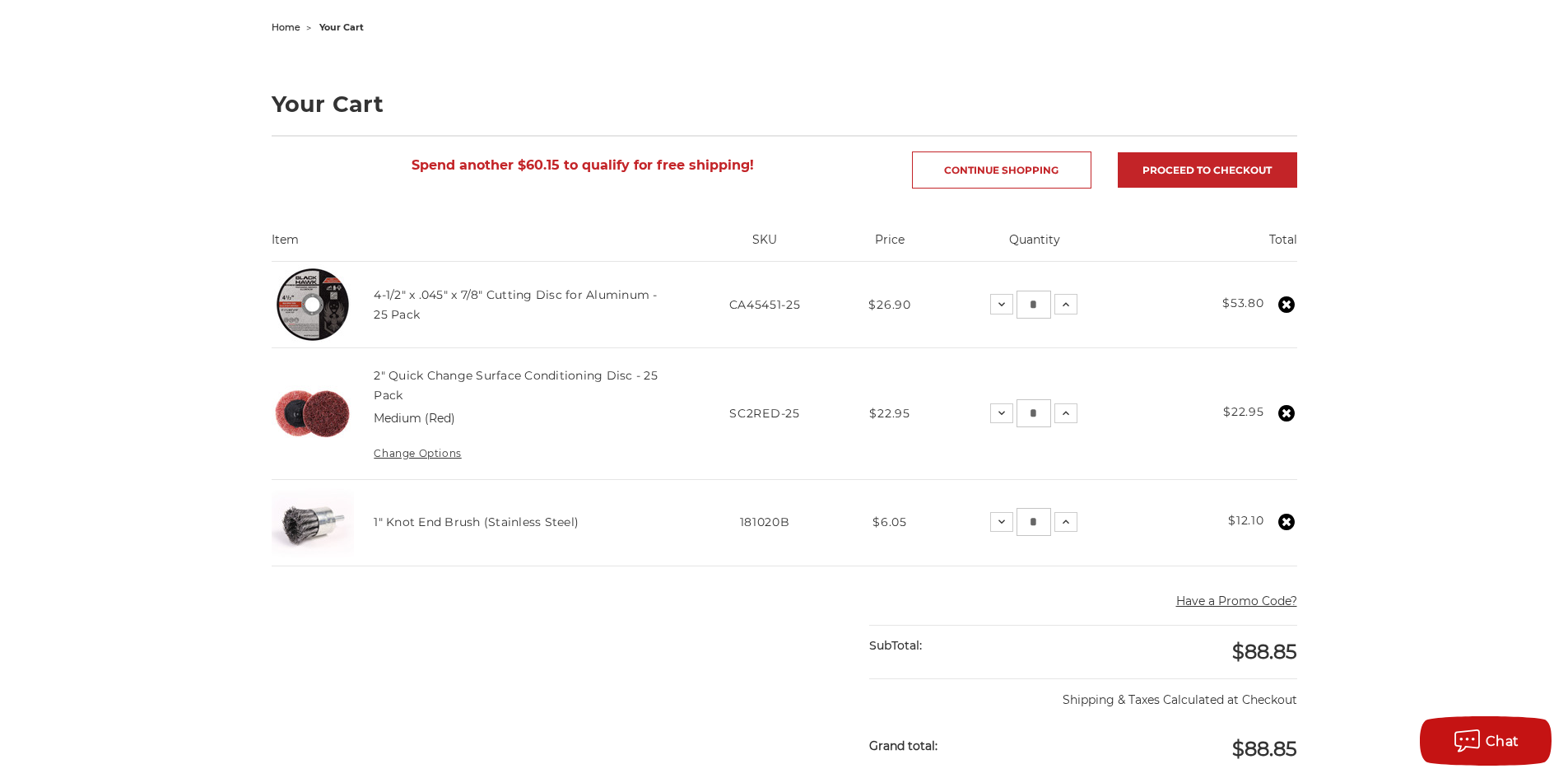
scroll to position [247, 0]
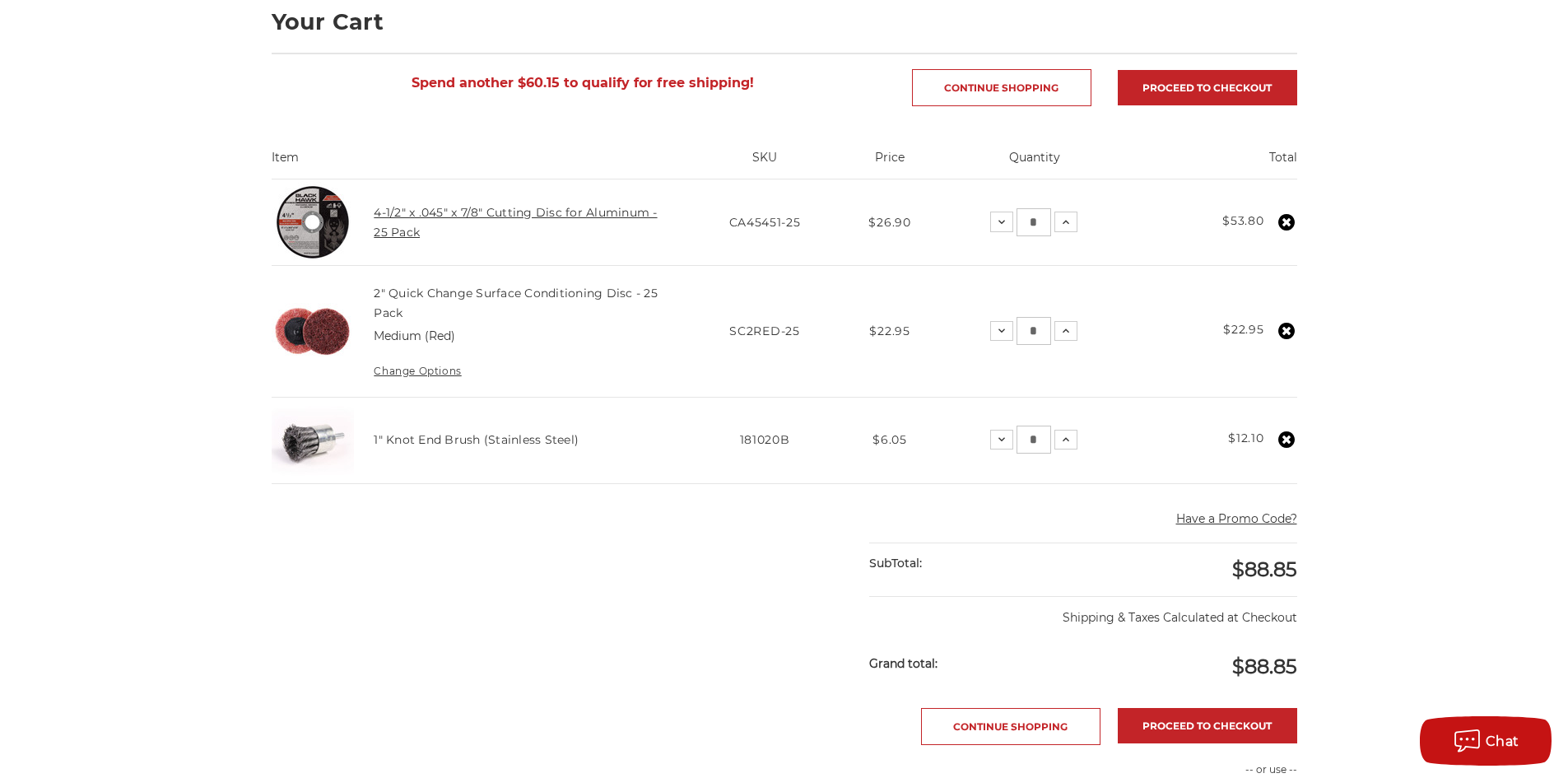
click at [537, 213] on link "4-1/2" x .045" x 7/8" Cutting Disc for Aluminum - 25 Pack" at bounding box center [514, 222] width 283 height 35
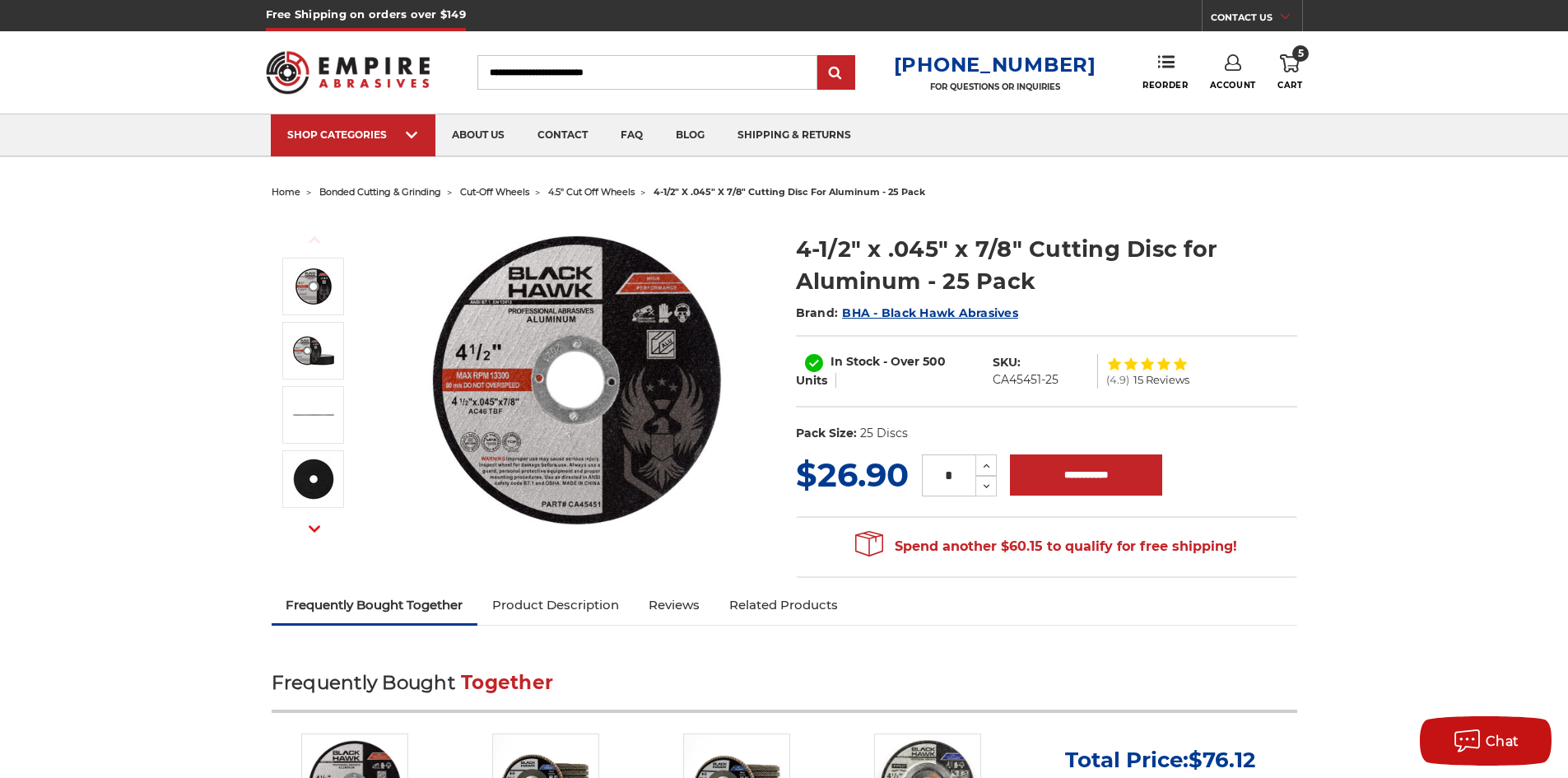
click at [502, 188] on span "cut-off wheels" at bounding box center [494, 192] width 69 height 12
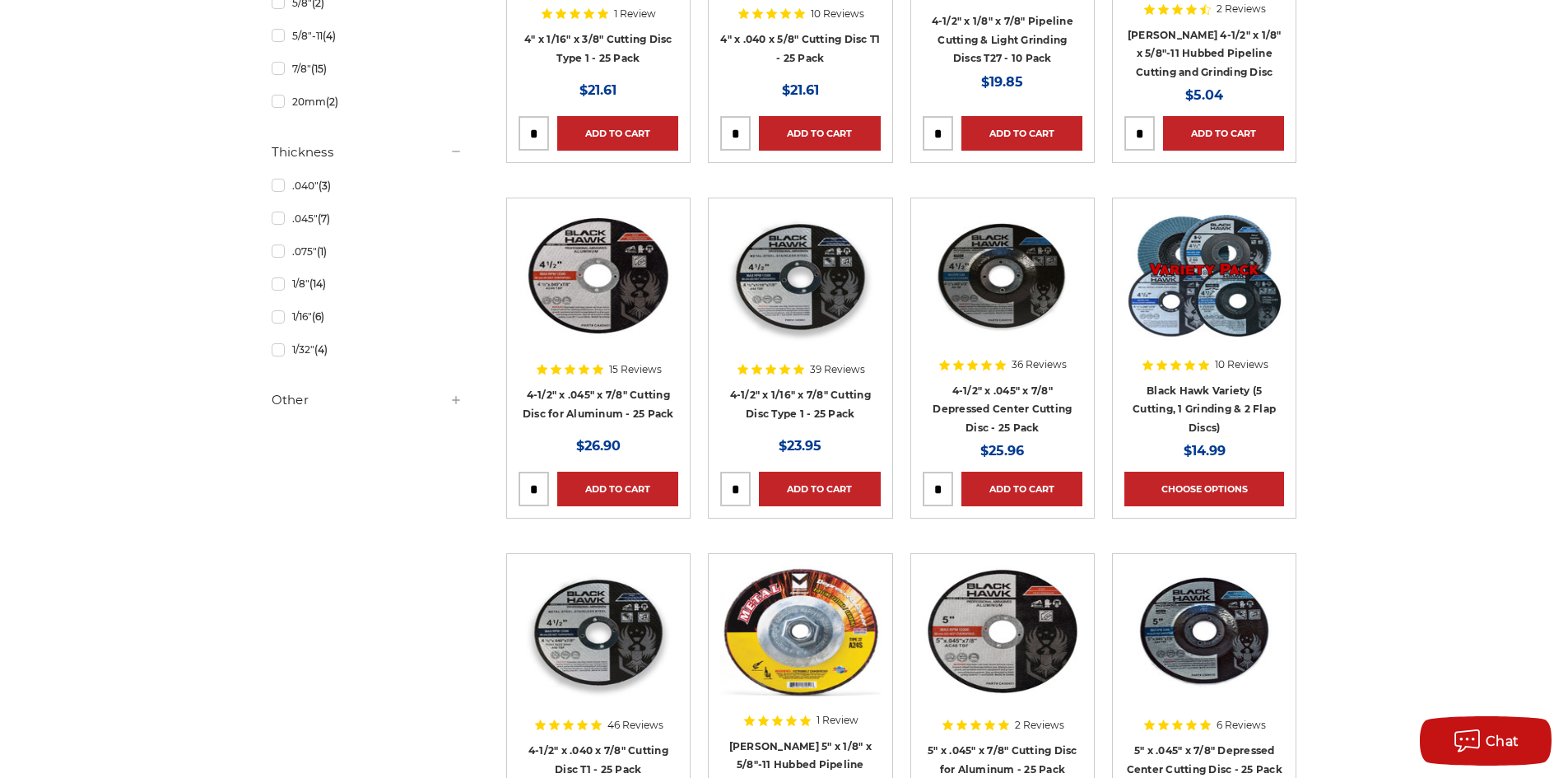
scroll to position [1316, 0]
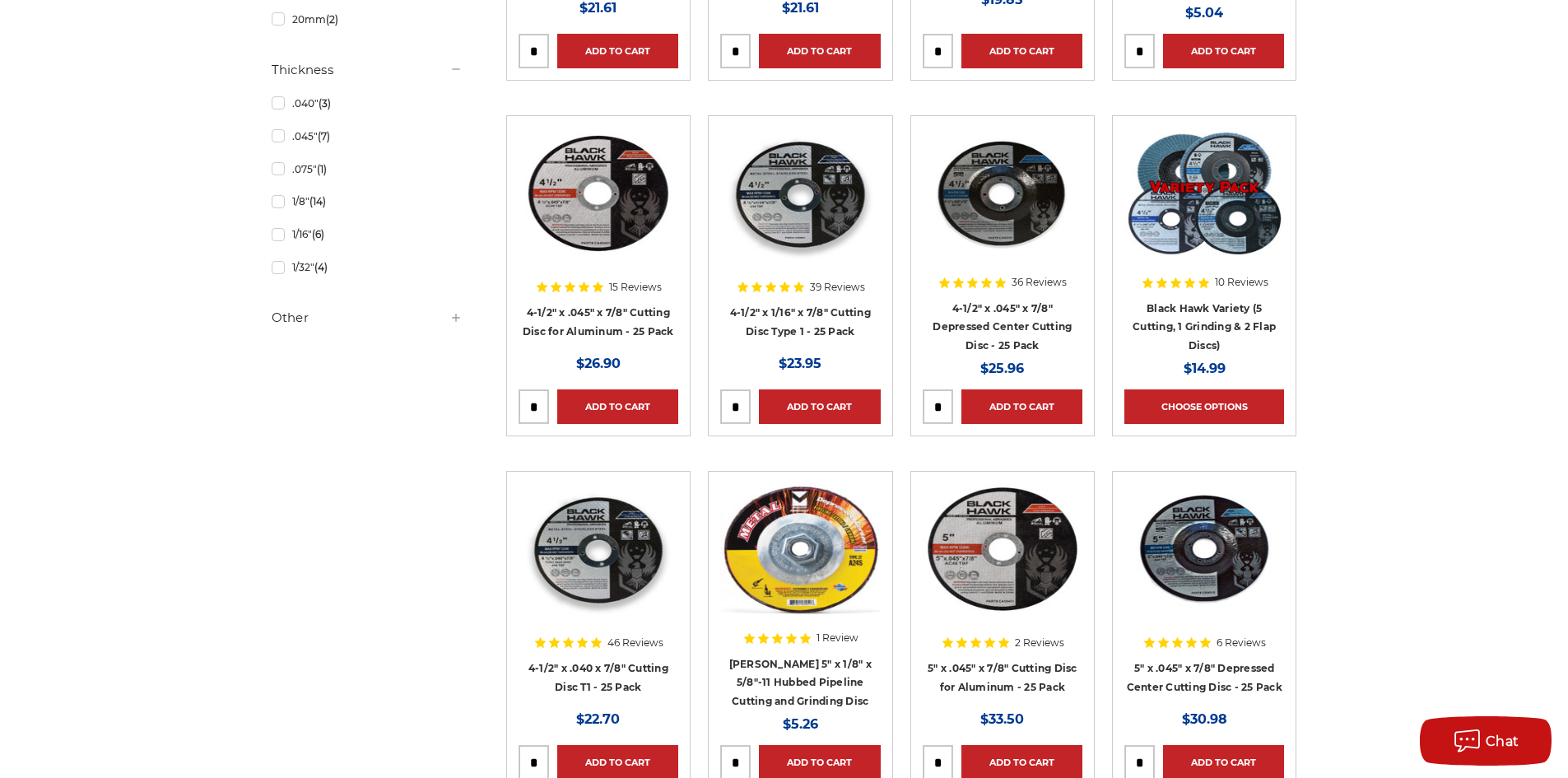
click at [797, 311] on div at bounding box center [800, 233] width 160 height 211
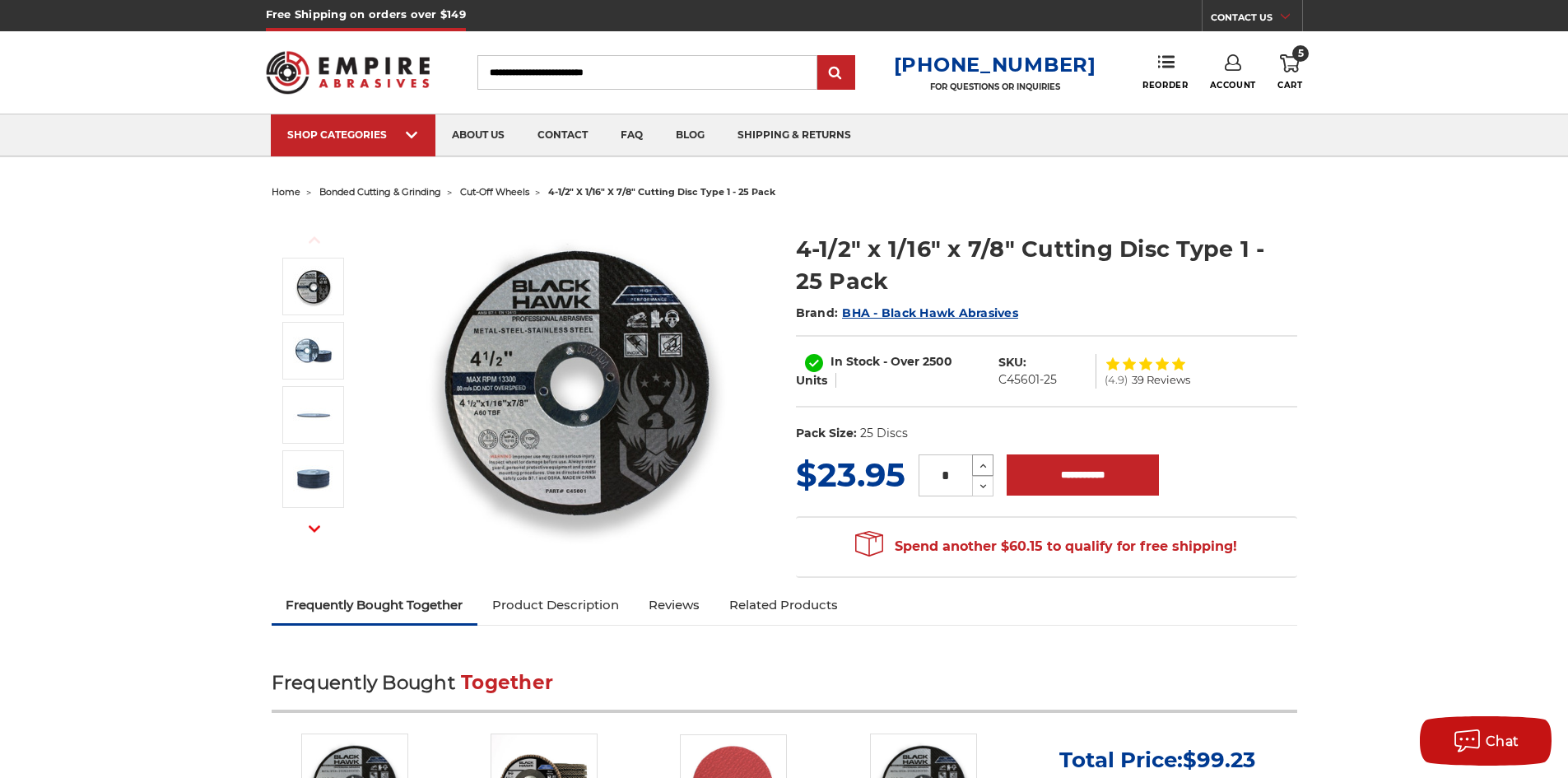
click at [985, 463] on icon at bounding box center [983, 465] width 12 height 15
type input "*"
click at [1056, 474] on input "**********" at bounding box center [1083, 474] width 152 height 41
type input "**********"
click at [1297, 68] on use at bounding box center [1289, 63] width 20 height 18
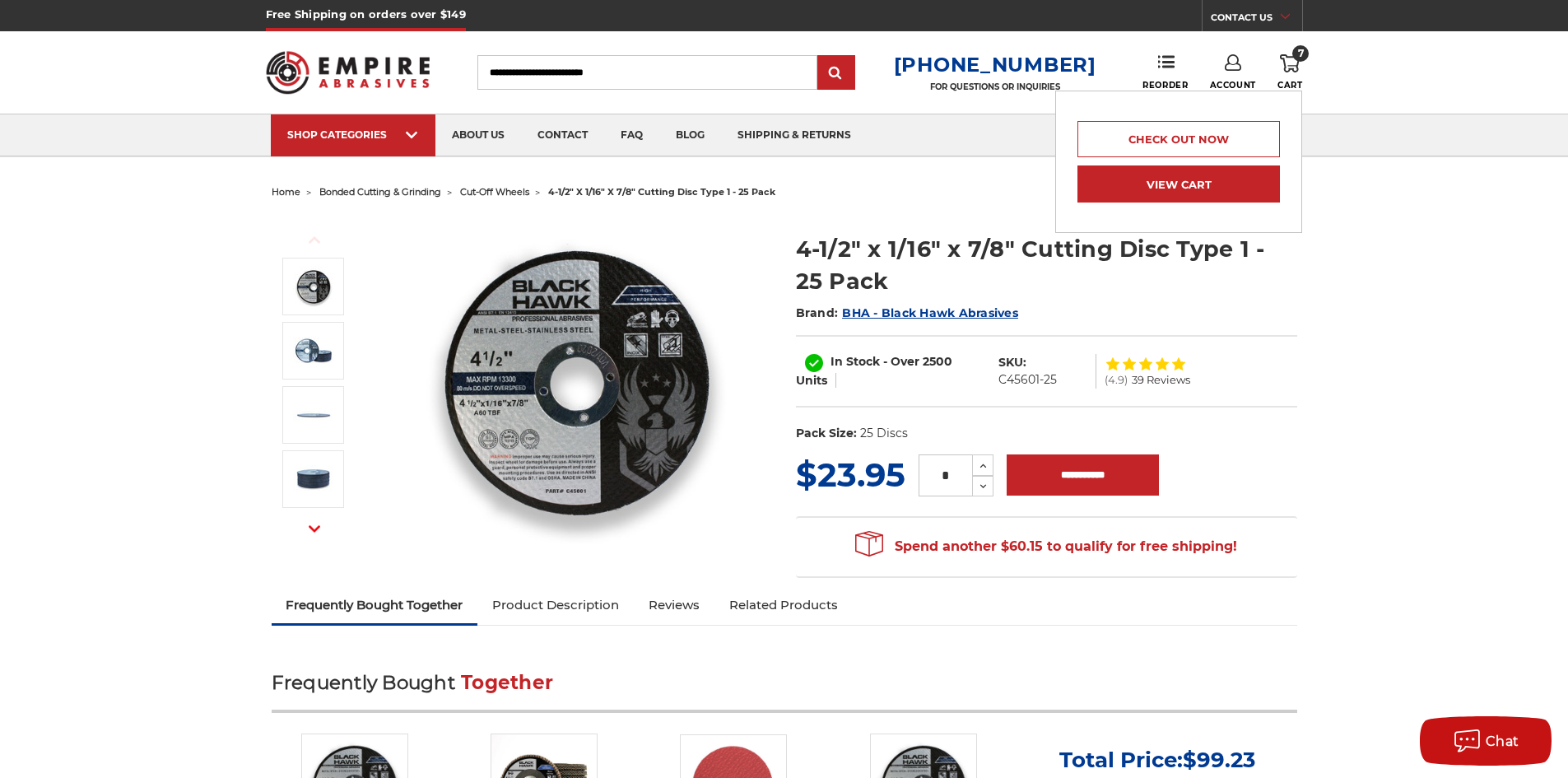
click at [1180, 184] on link "View Cart" at bounding box center [1178, 184] width 203 height 37
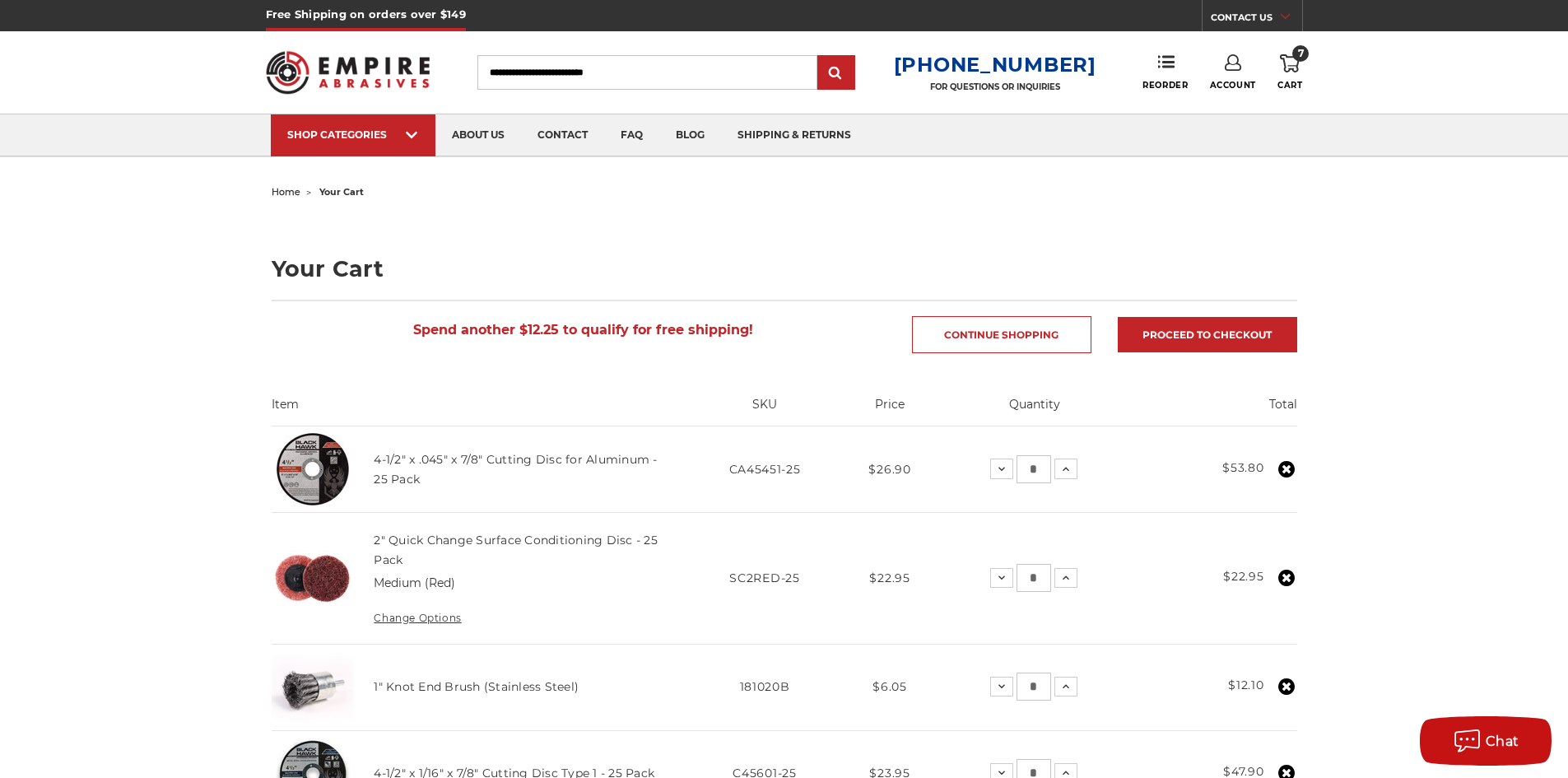
click at [1289, 467] on use at bounding box center [1286, 468] width 16 height 16
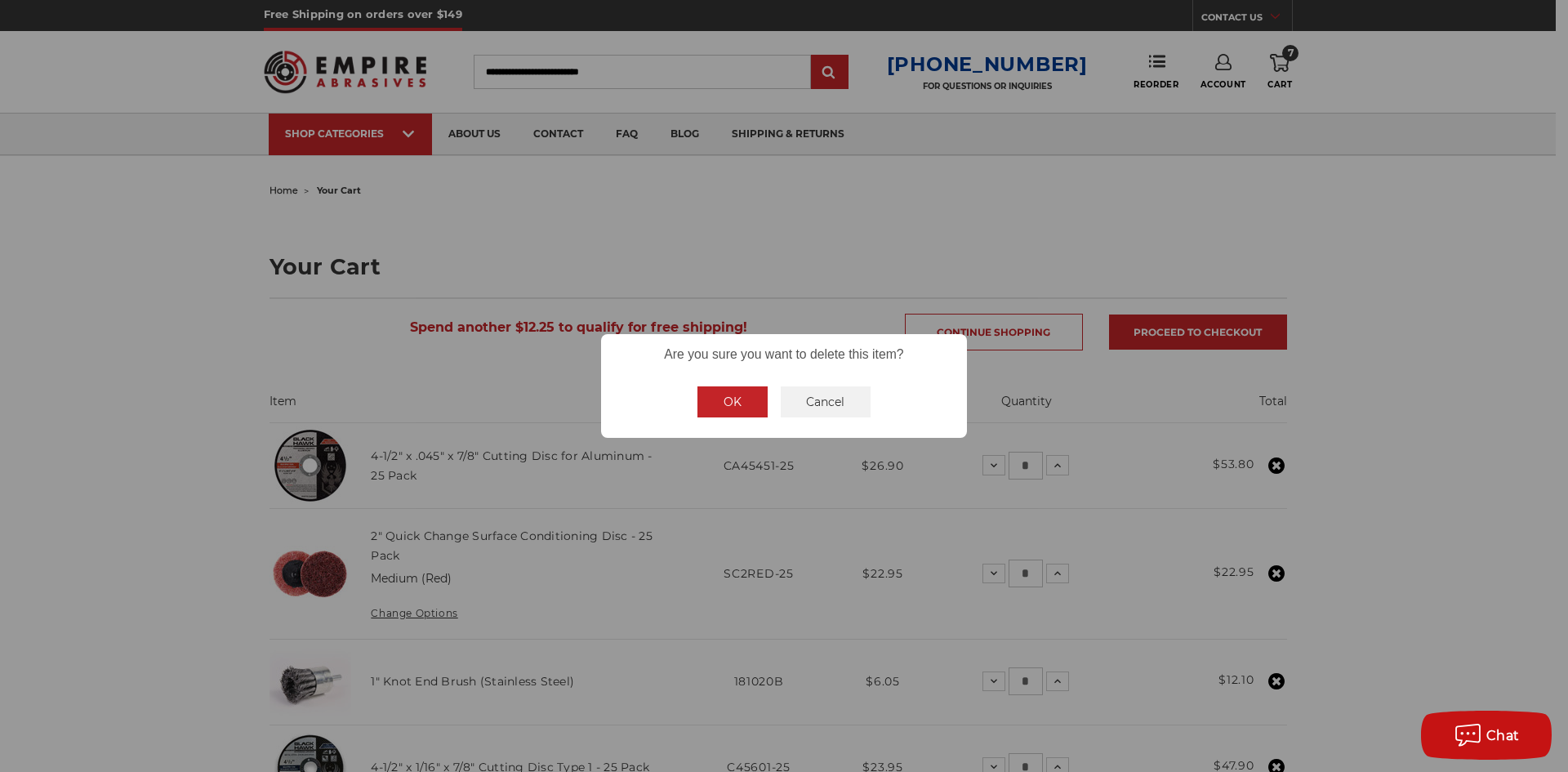
click at [731, 397] on button "OK" at bounding box center [732, 401] width 70 height 31
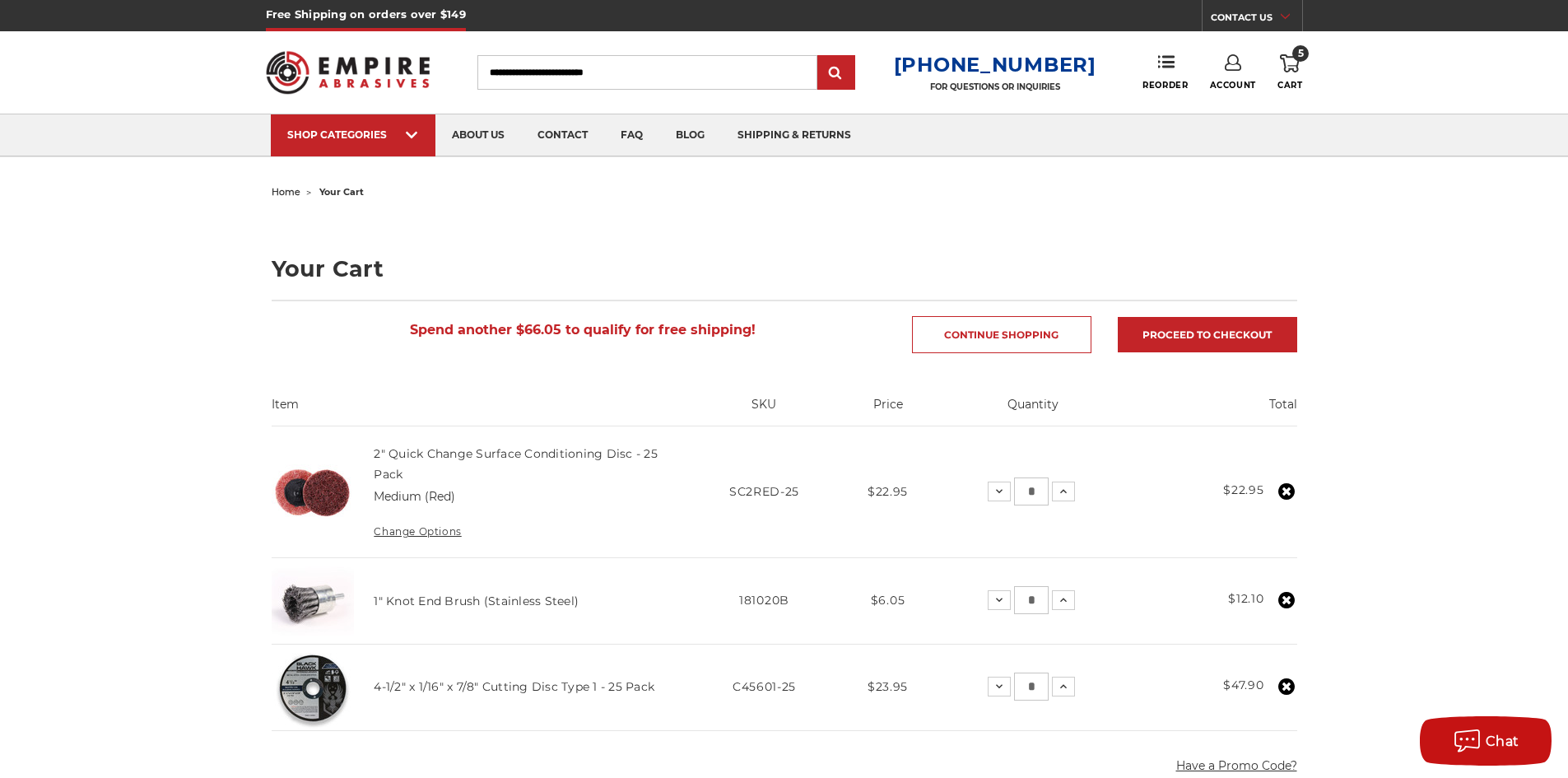
scroll to position [247, 0]
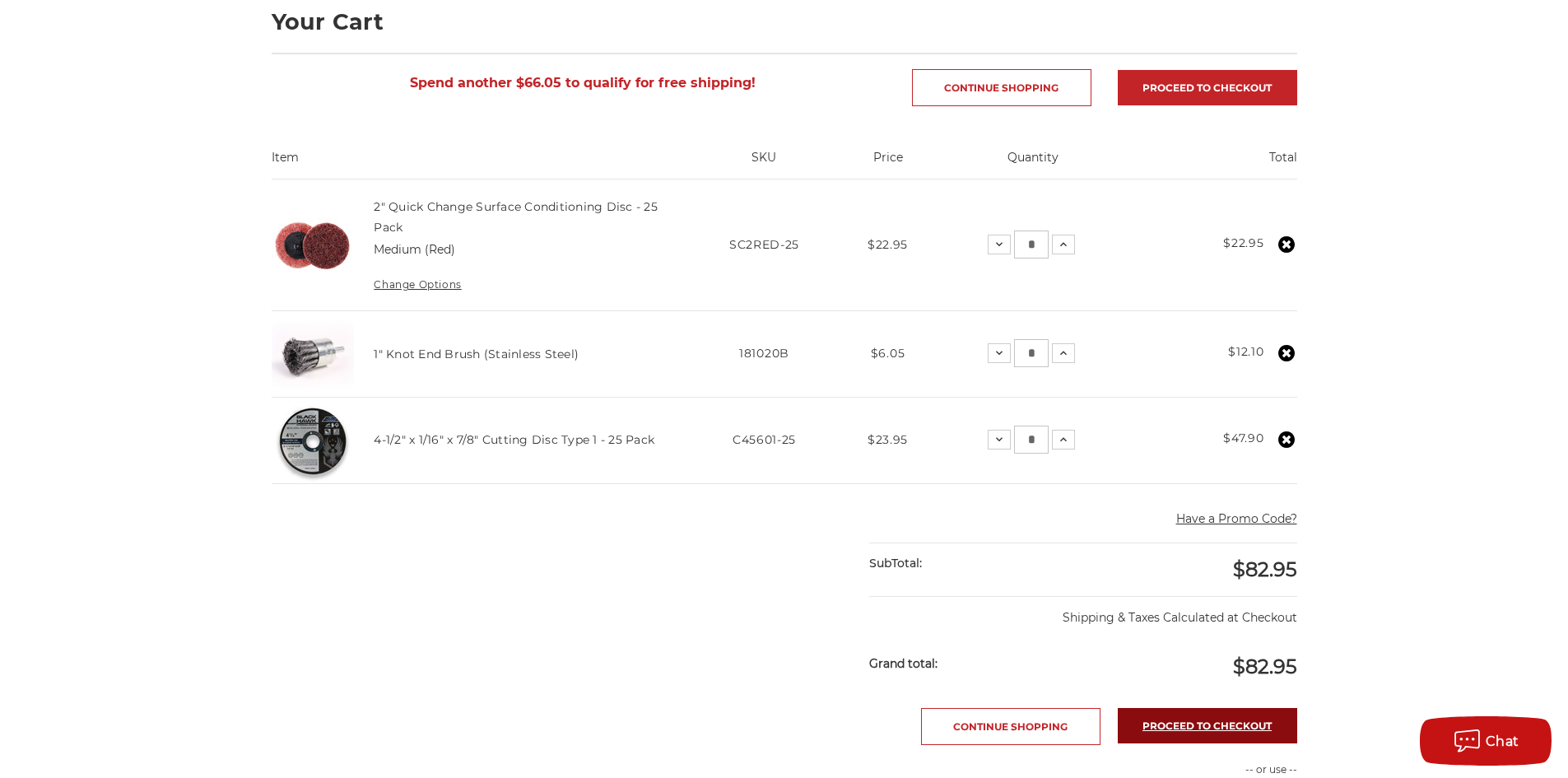
click at [1167, 712] on link "Proceed to checkout" at bounding box center [1207, 725] width 180 height 35
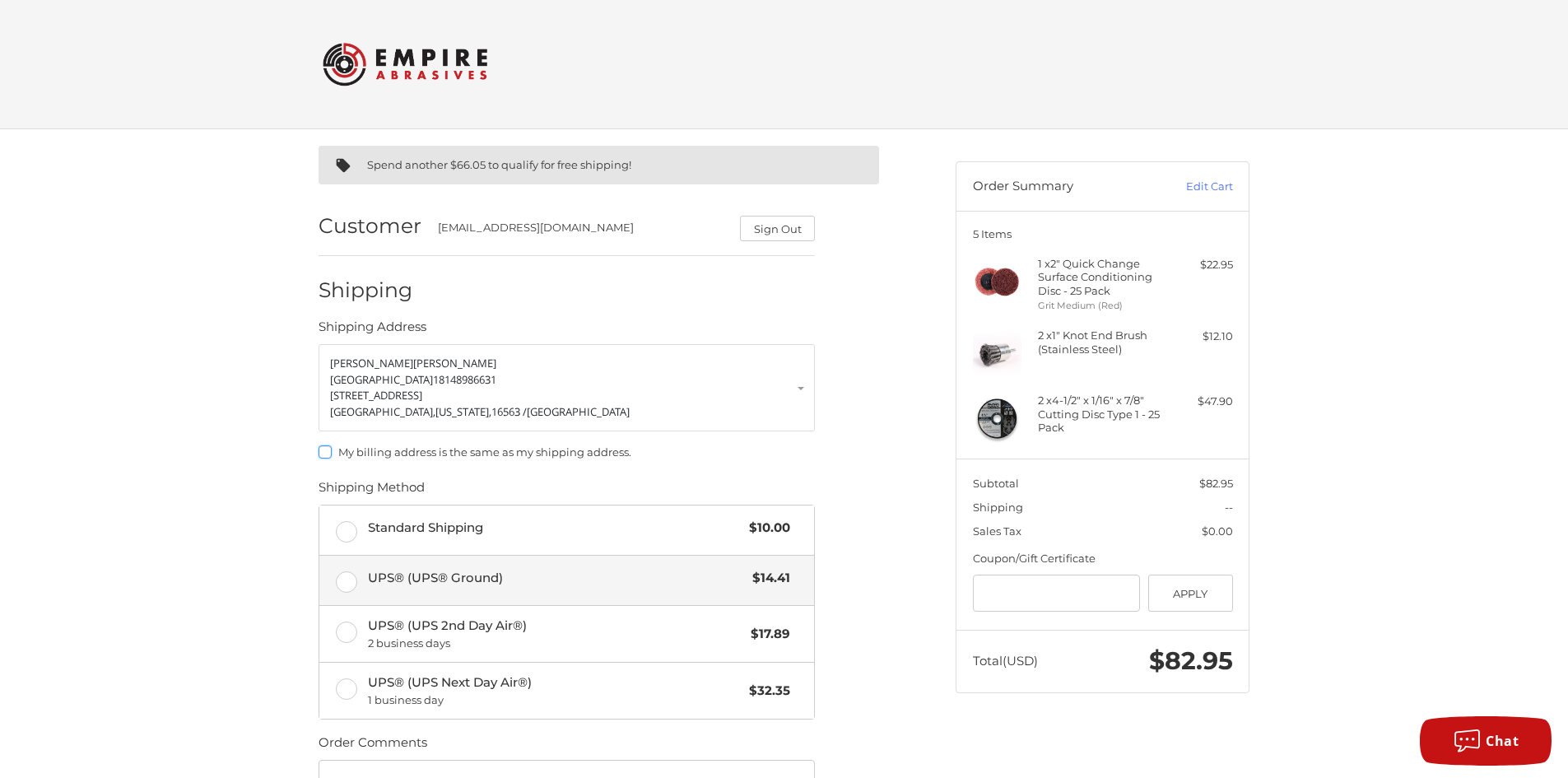
scroll to position [165, 0]
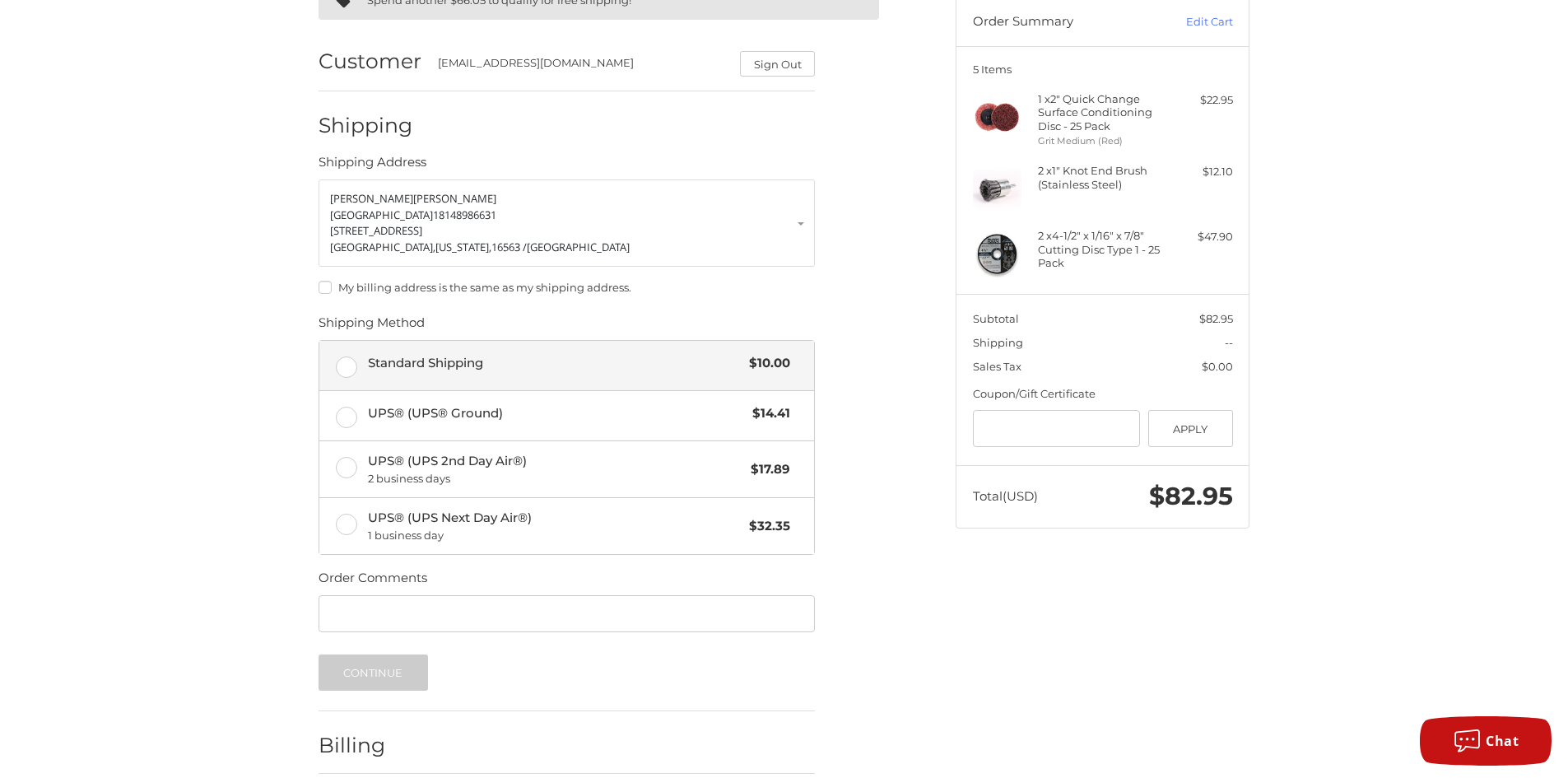
click at [354, 360] on label "Standard Shipping $10.00" at bounding box center [566, 365] width 494 height 49
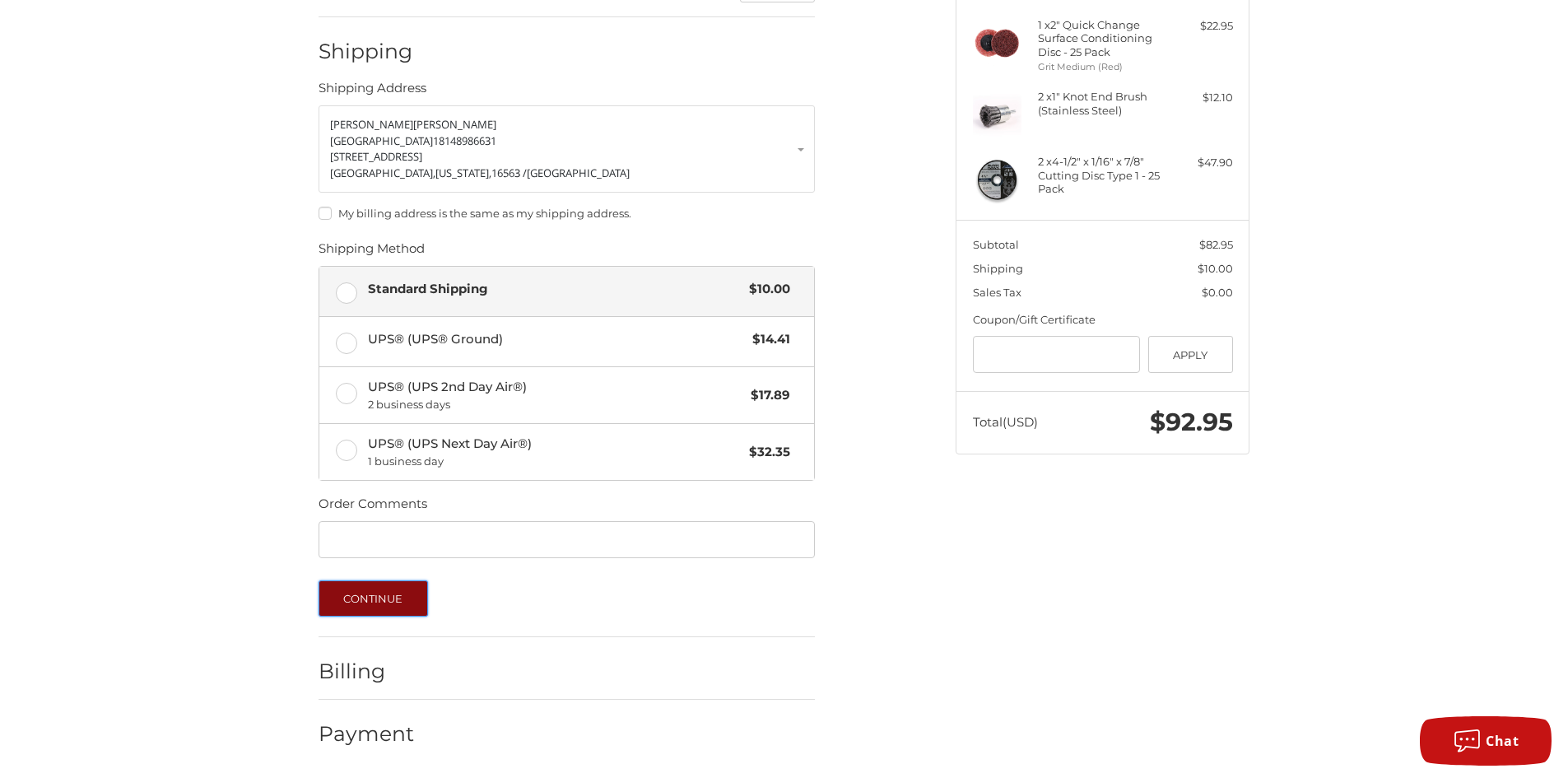
click at [363, 602] on button "Continue" at bounding box center [374, 598] width 110 height 36
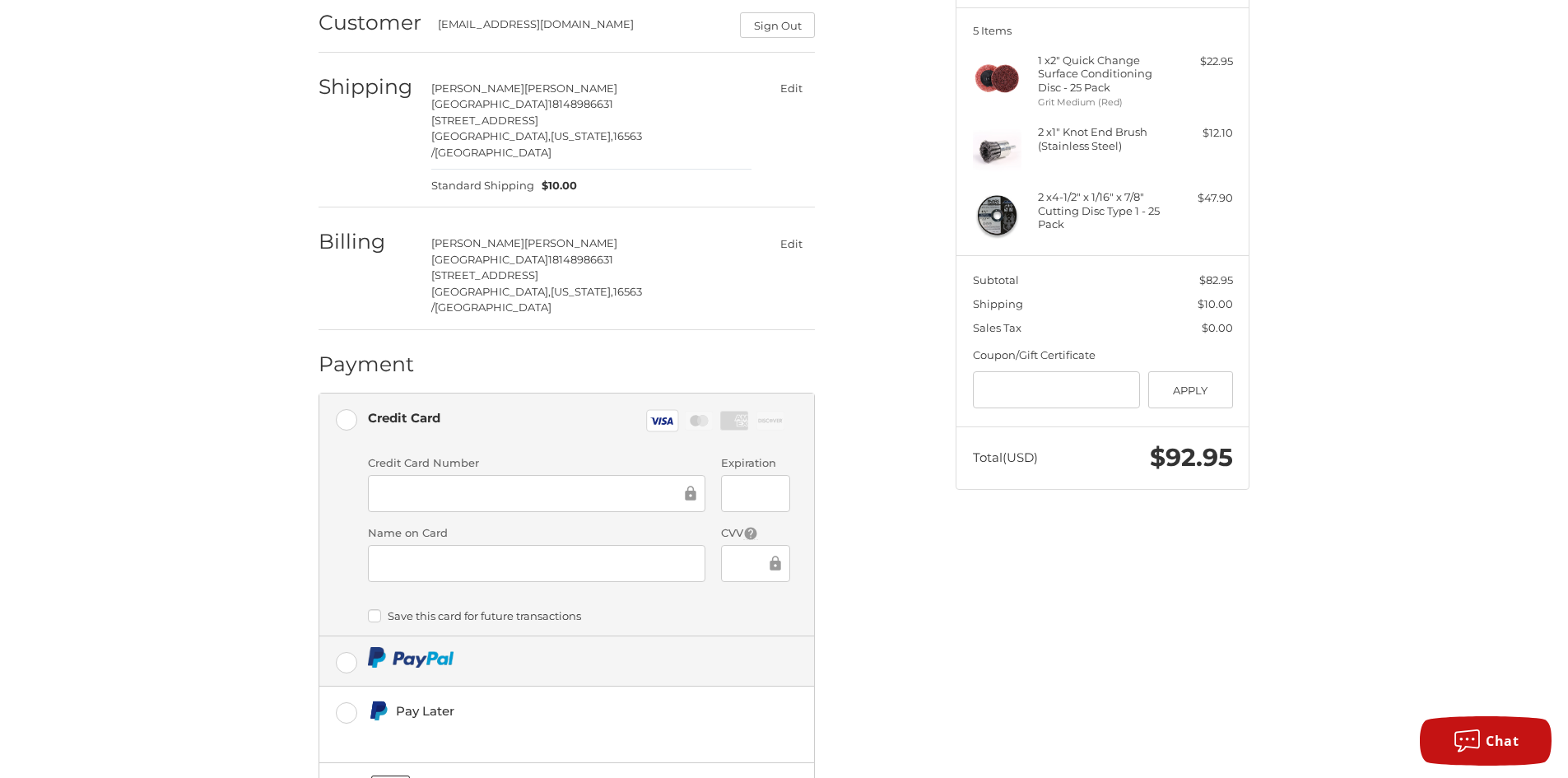
scroll to position [308, 0]
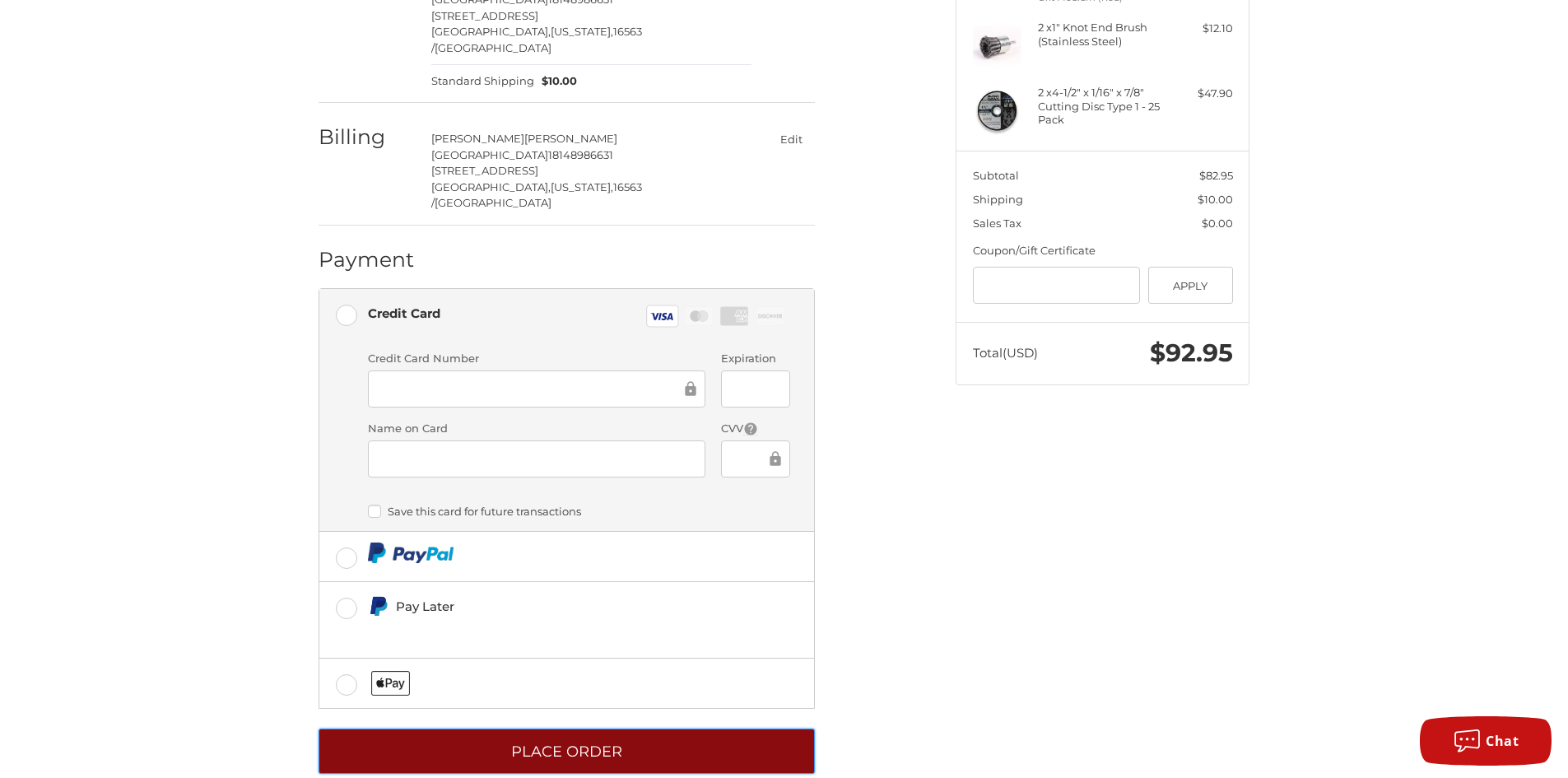
click at [624, 728] on button "Place Order" at bounding box center [566, 750] width 496 height 45
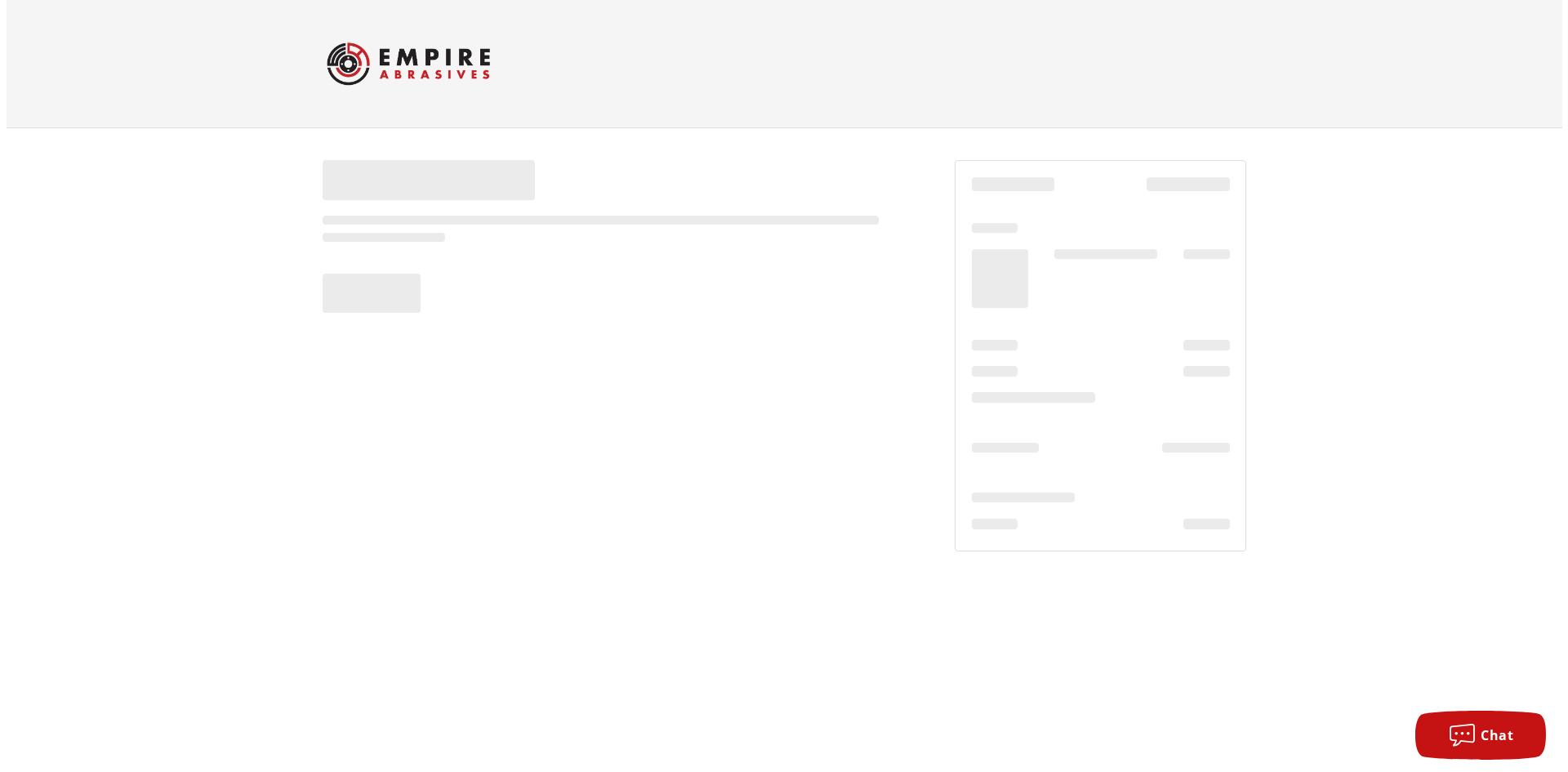
scroll to position [0, 0]
